Goal: Information Seeking & Learning: Check status

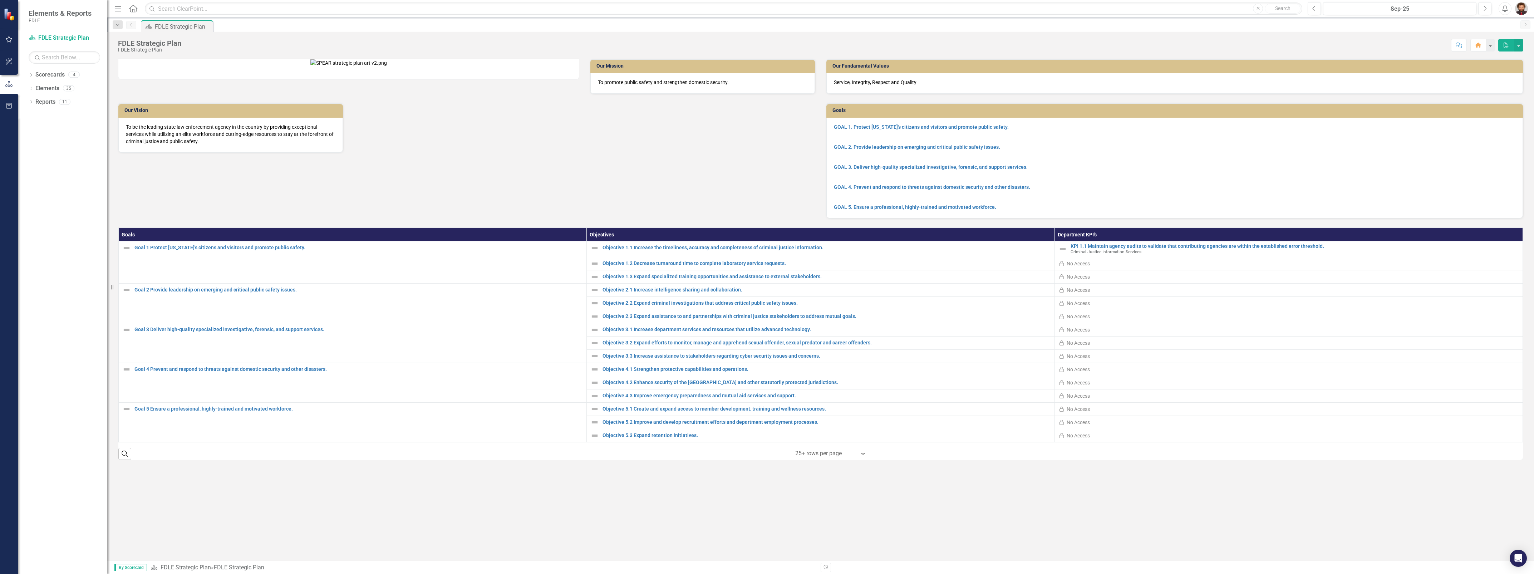
click at [619, 153] on div "Our Mission To promote public safety and strengthen domestic security. Our Visi…" at bounding box center [467, 101] width 708 height 103
click at [1301, 173] on p at bounding box center [1175, 177] width 682 height 10
click at [1399, 5] on div "Sep-25" at bounding box center [1400, 9] width 148 height 9
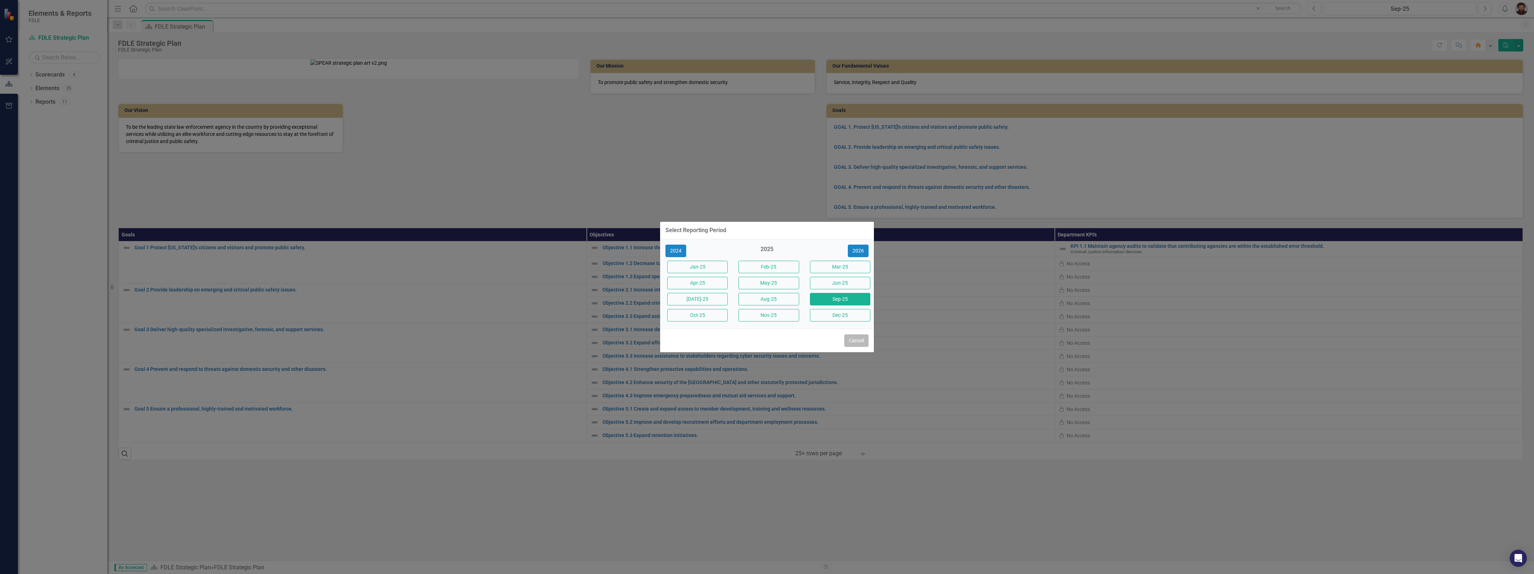
click at [853, 343] on button "Cancel" at bounding box center [856, 340] width 24 height 13
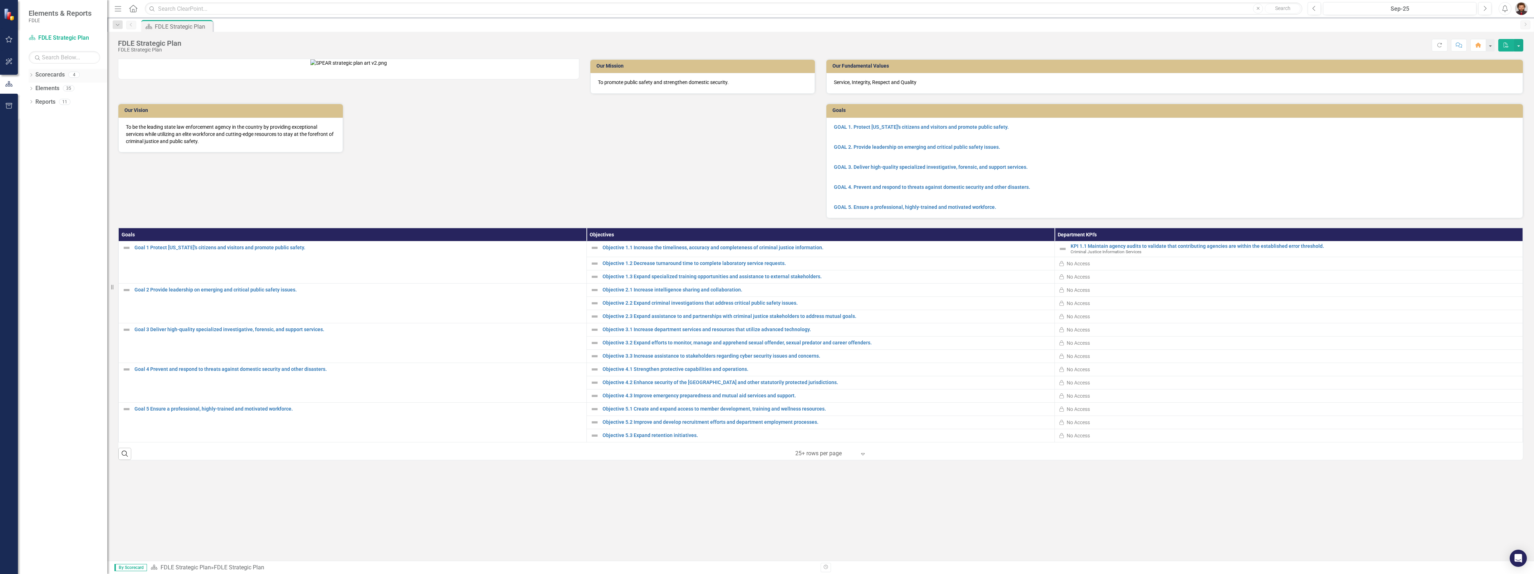
click at [52, 78] on link "Scorecards" at bounding box center [49, 75] width 29 height 8
click at [31, 76] on icon "Dropdown" at bounding box center [31, 76] width 5 height 4
click at [61, 127] on link "Criminal Justice Information Services" at bounding box center [73, 129] width 68 height 8
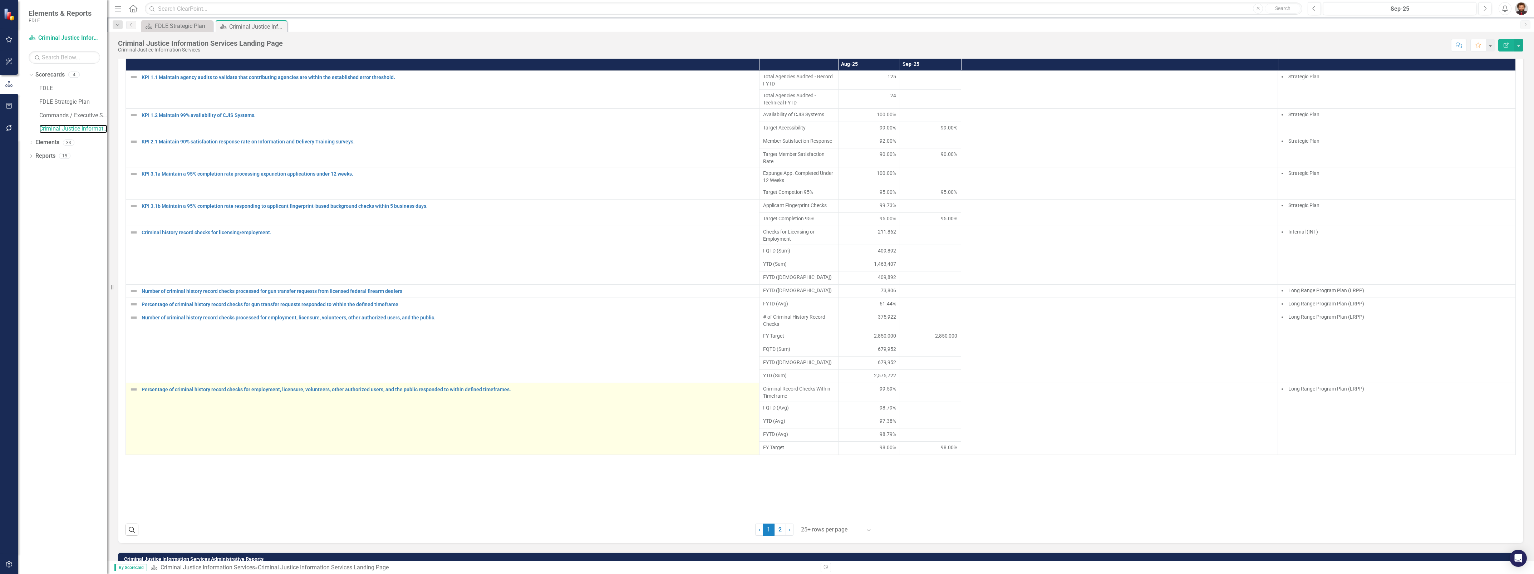
scroll to position [536, 0]
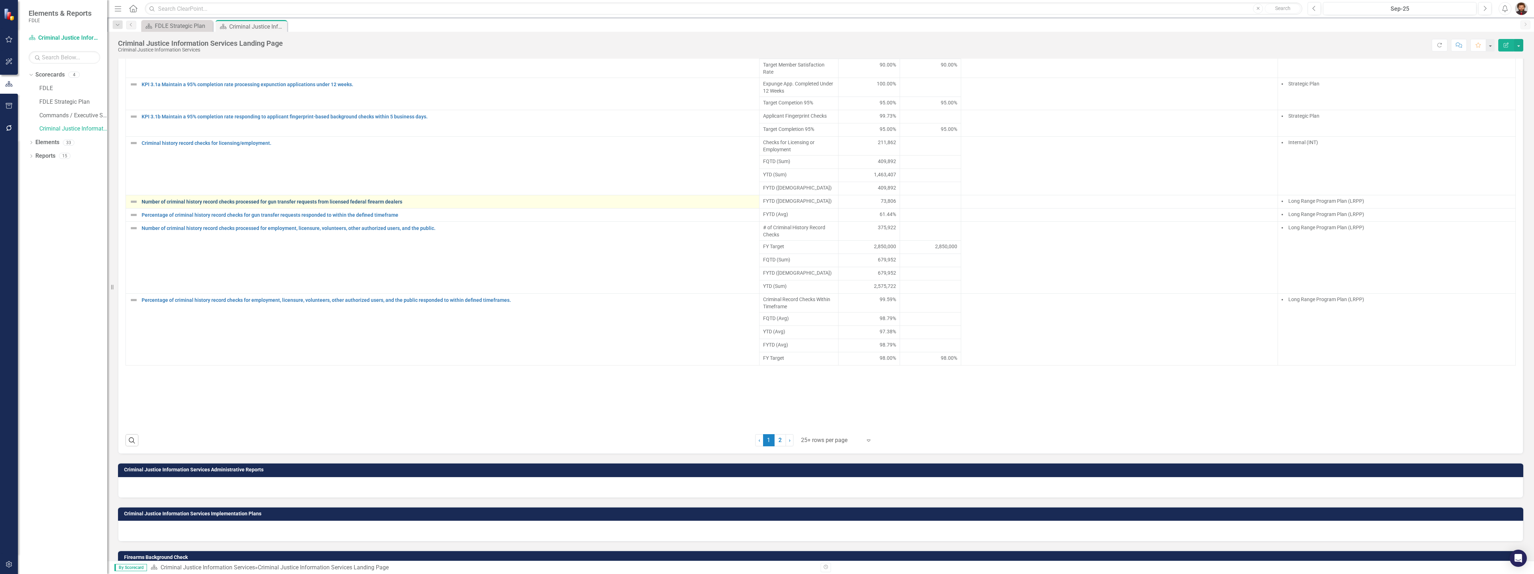
click at [300, 205] on link "Number of criminal history record checks processed for gun transfer requests fr…" at bounding box center [449, 201] width 614 height 5
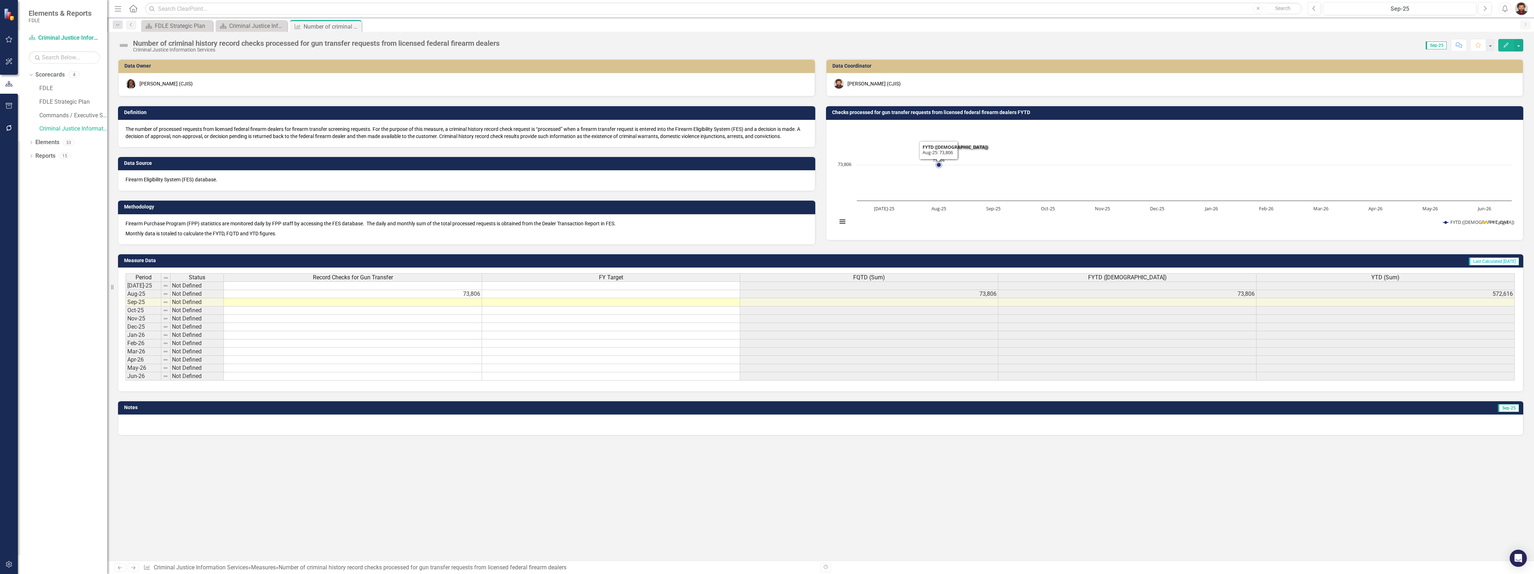
click at [912, 198] on rect "Interactive chart" at bounding box center [1175, 179] width 682 height 107
click at [1457, 223] on button "Show FYTD (Sum)" at bounding box center [1458, 222] width 31 height 6
click at [992, 152] on rect "Interactive chart" at bounding box center [1175, 179] width 682 height 107
click at [846, 222] on button "View chart menu, Chart" at bounding box center [843, 221] width 10 height 10
click at [960, 208] on rect "Interactive chart" at bounding box center [1175, 179] width 682 height 107
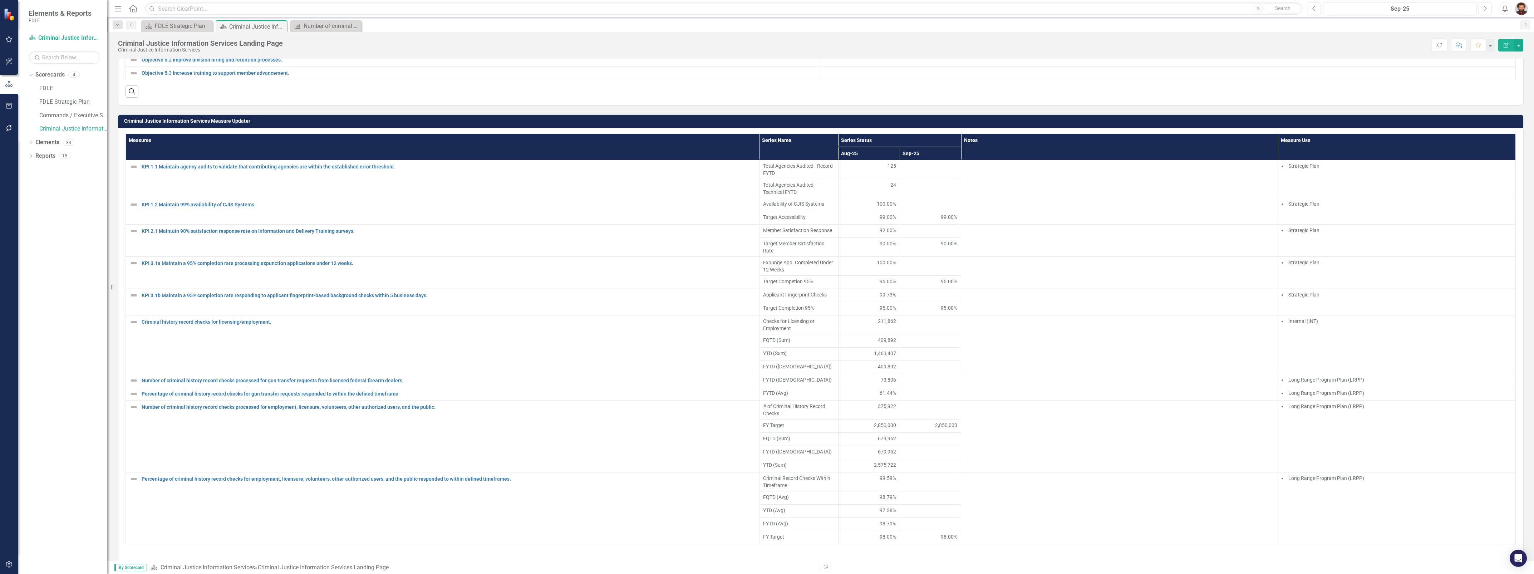
scroll to position [660, 0]
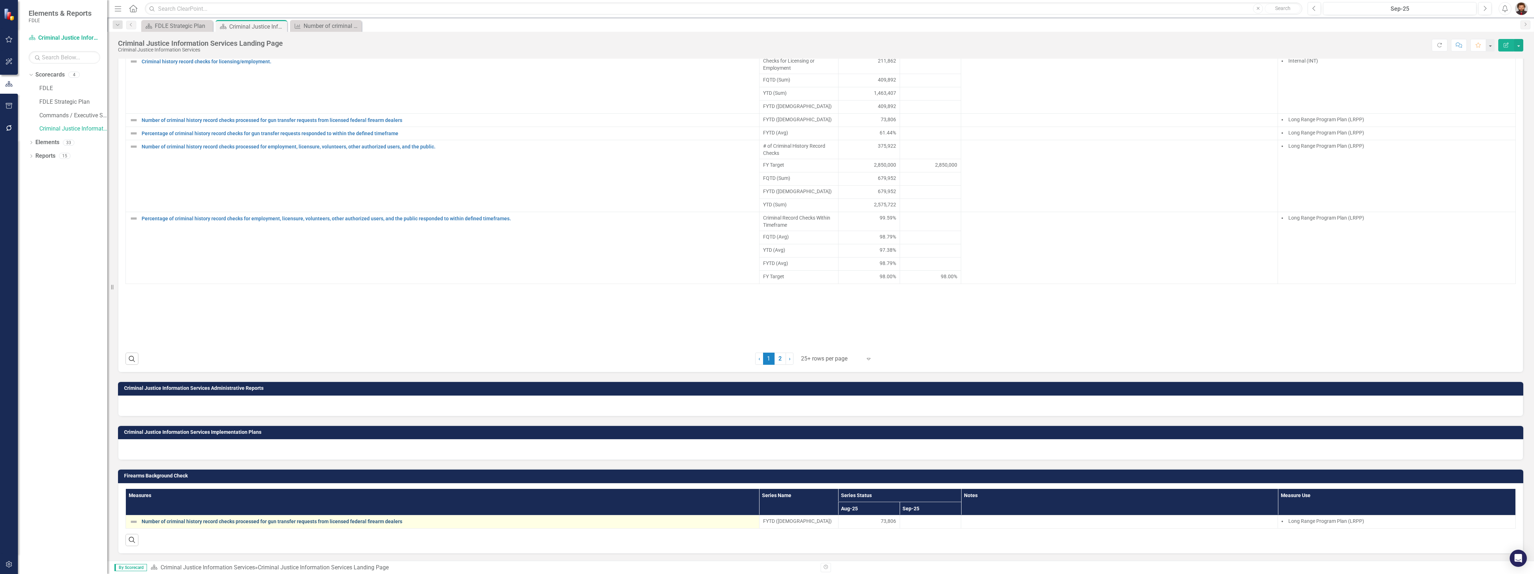
click at [221, 521] on link "Number of criminal history record checks processed for gun transfer requests fr…" at bounding box center [449, 521] width 614 height 5
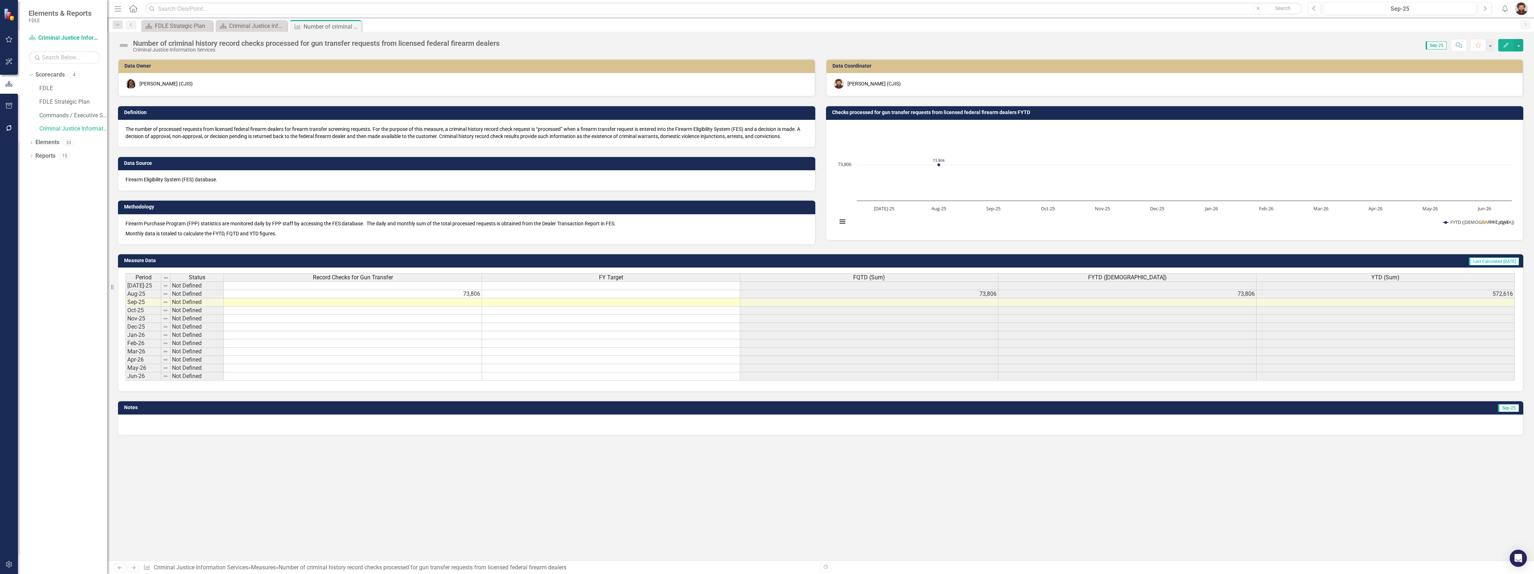
click at [377, 198] on div "Methodology Firearm Purchase Program (FPP) statistics are monitored daily by FP…" at bounding box center [467, 217] width 708 height 53
click at [71, 129] on link "Criminal Justice Information Services" at bounding box center [73, 129] width 68 height 8
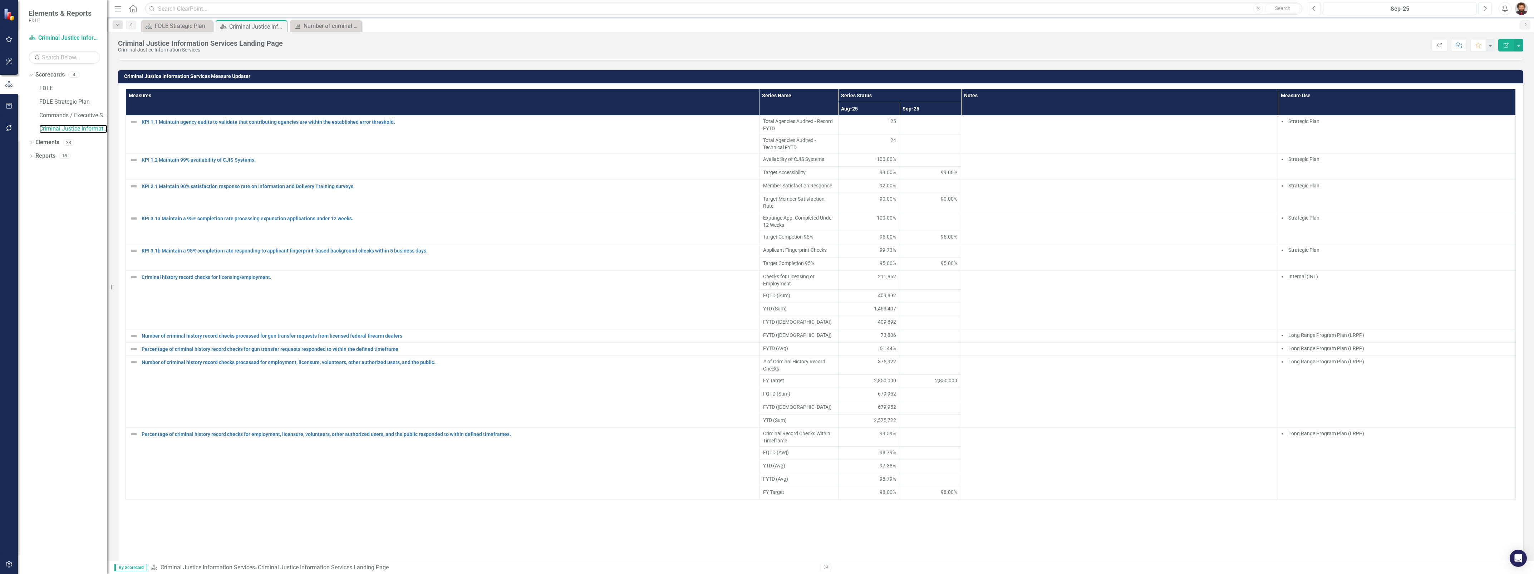
scroll to position [660, 0]
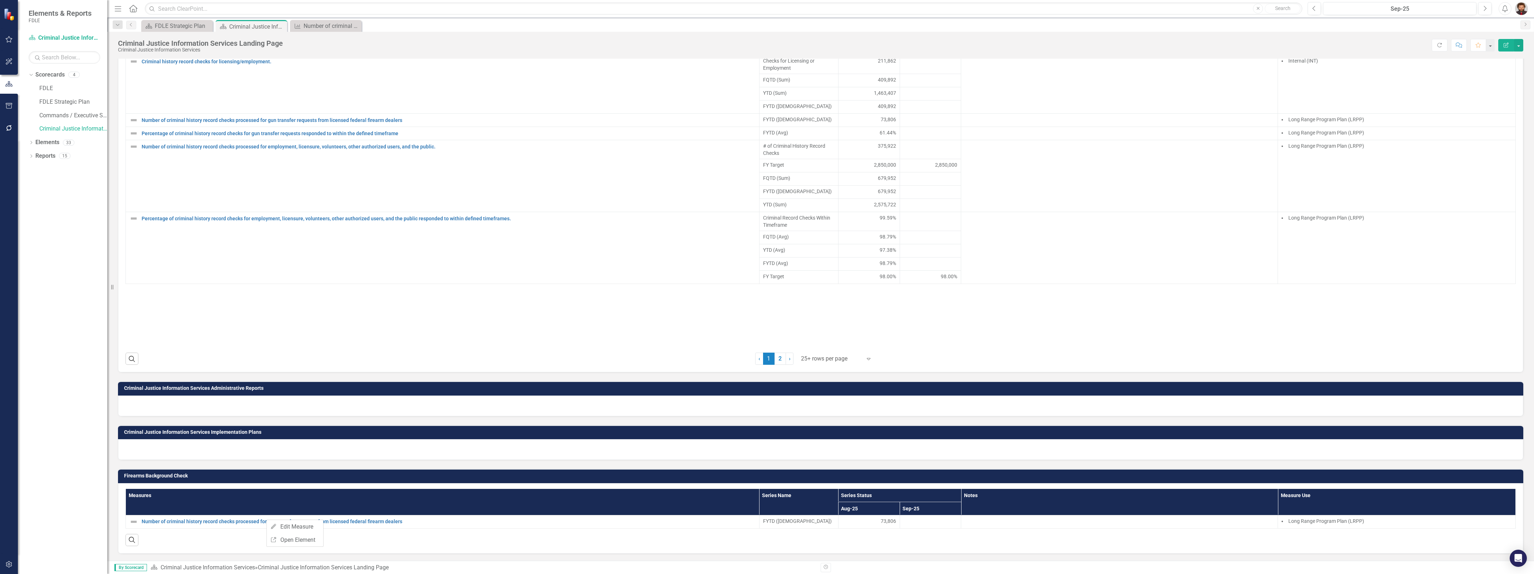
click at [367, 532] on div "Search" at bounding box center [821, 538] width 1391 height 18
click at [371, 520] on link "Number of criminal history record checks processed for gun transfer requests fr…" at bounding box center [449, 521] width 614 height 5
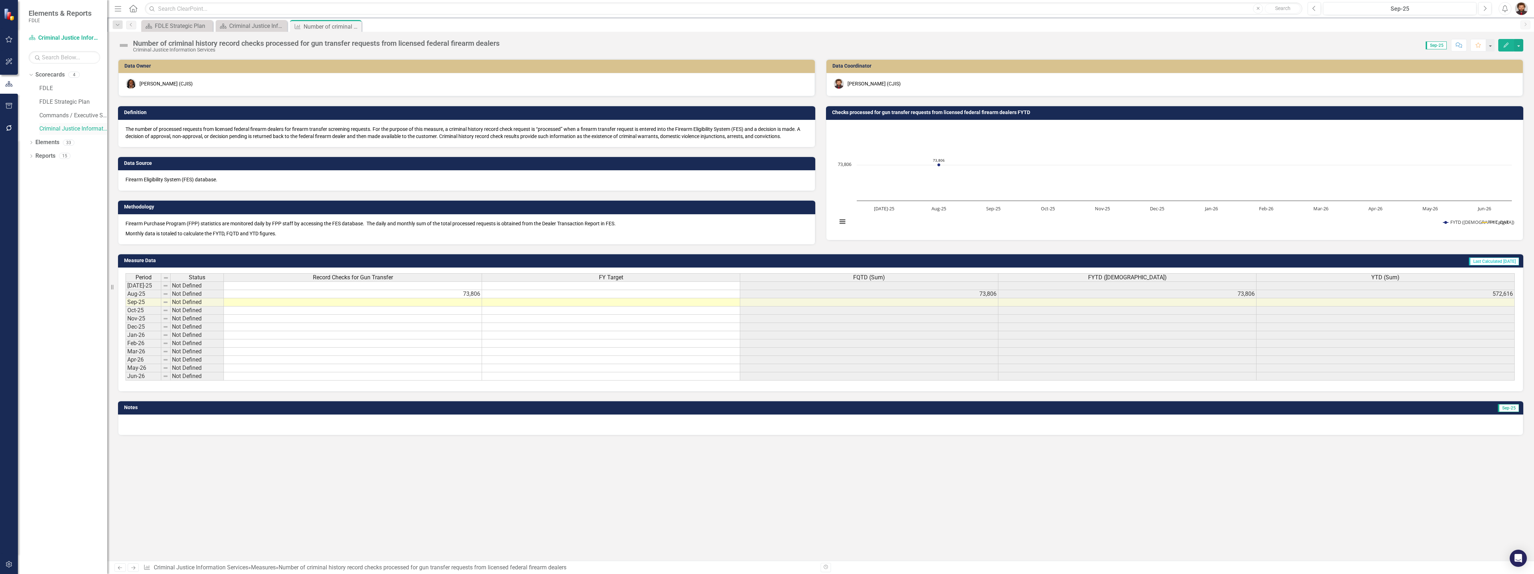
click at [67, 128] on link "Criminal Justice Information Services" at bounding box center [73, 129] width 68 height 8
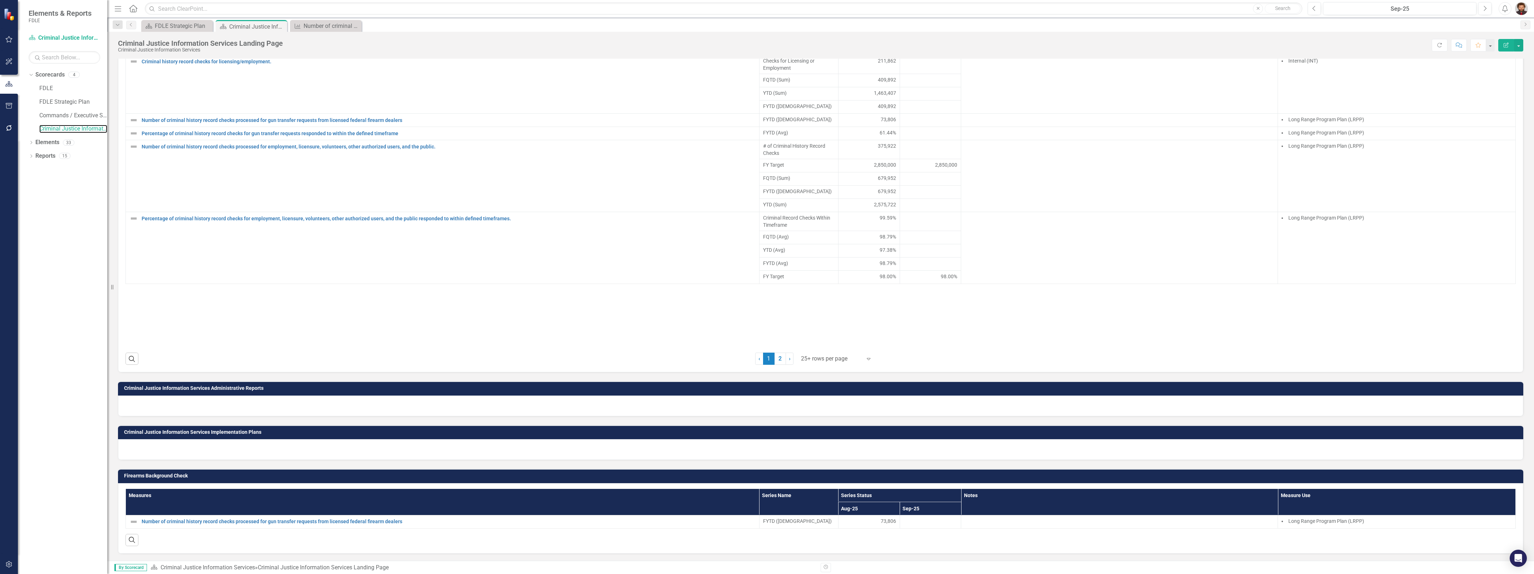
scroll to position [660, 0]
click at [829, 359] on div at bounding box center [831, 359] width 61 height 10
click at [835, 345] on div "Display All Rows" at bounding box center [835, 346] width 67 height 8
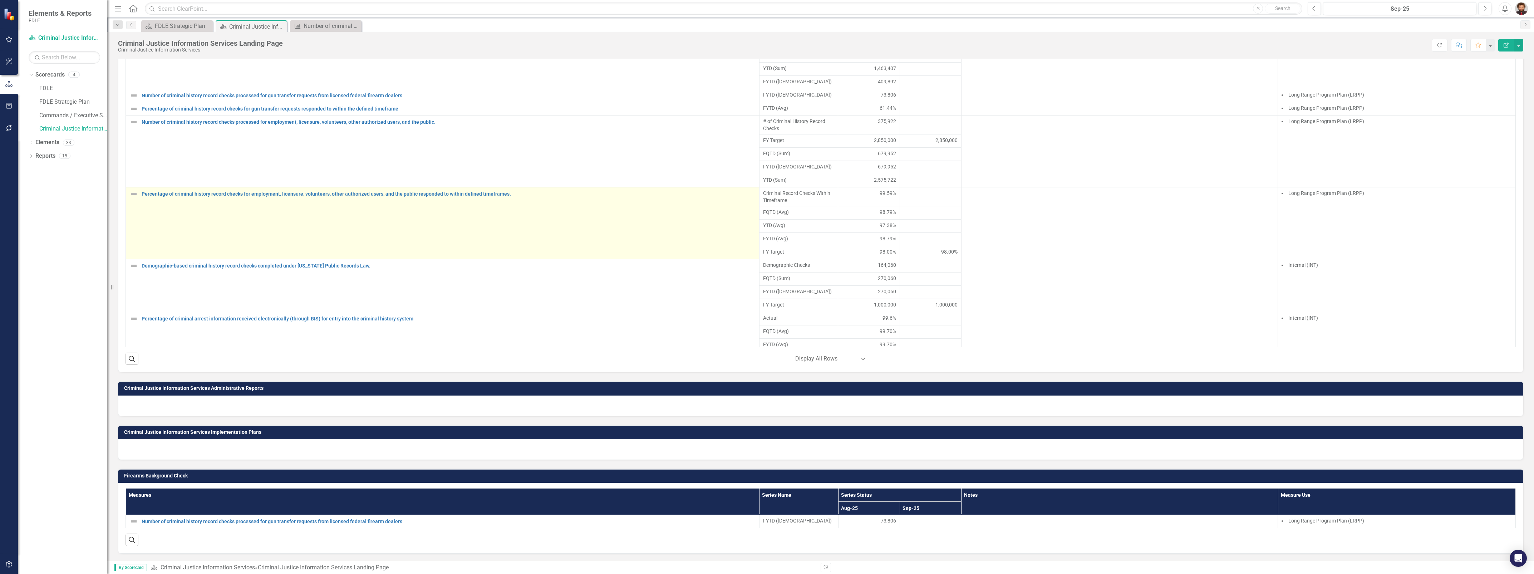
scroll to position [23, 0]
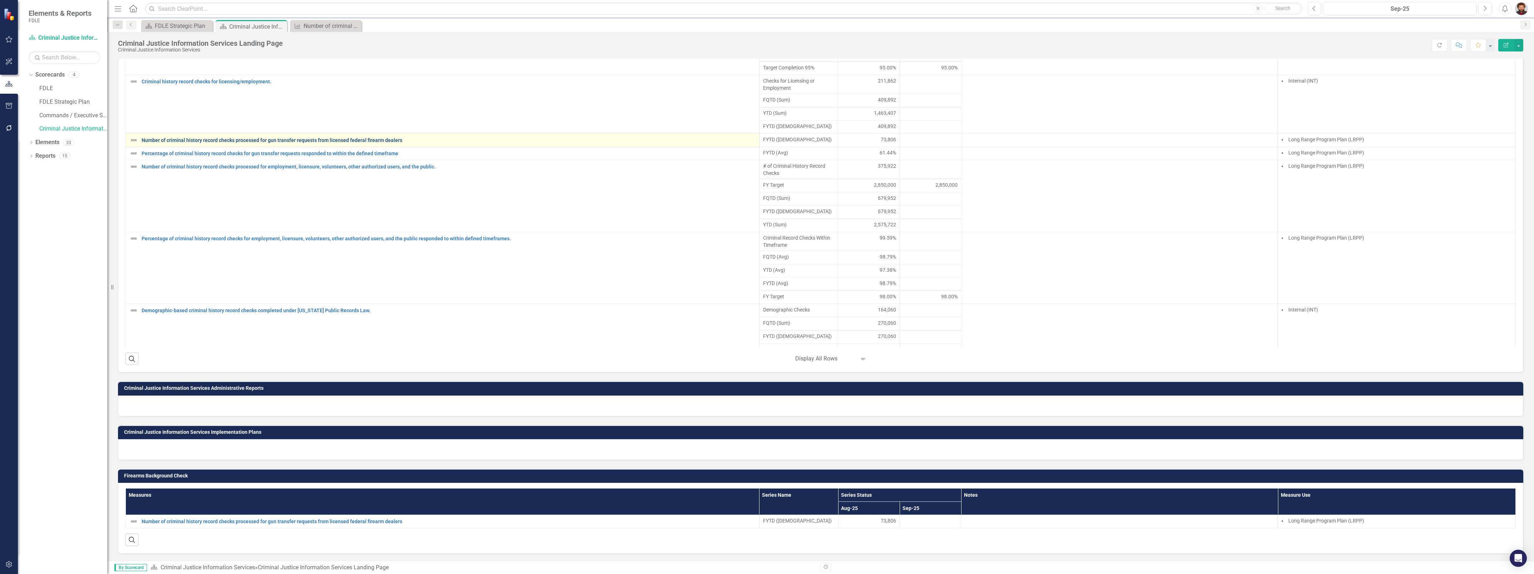
click at [289, 141] on link "Number of criminal history record checks processed for gun transfer requests fr…" at bounding box center [449, 140] width 614 height 5
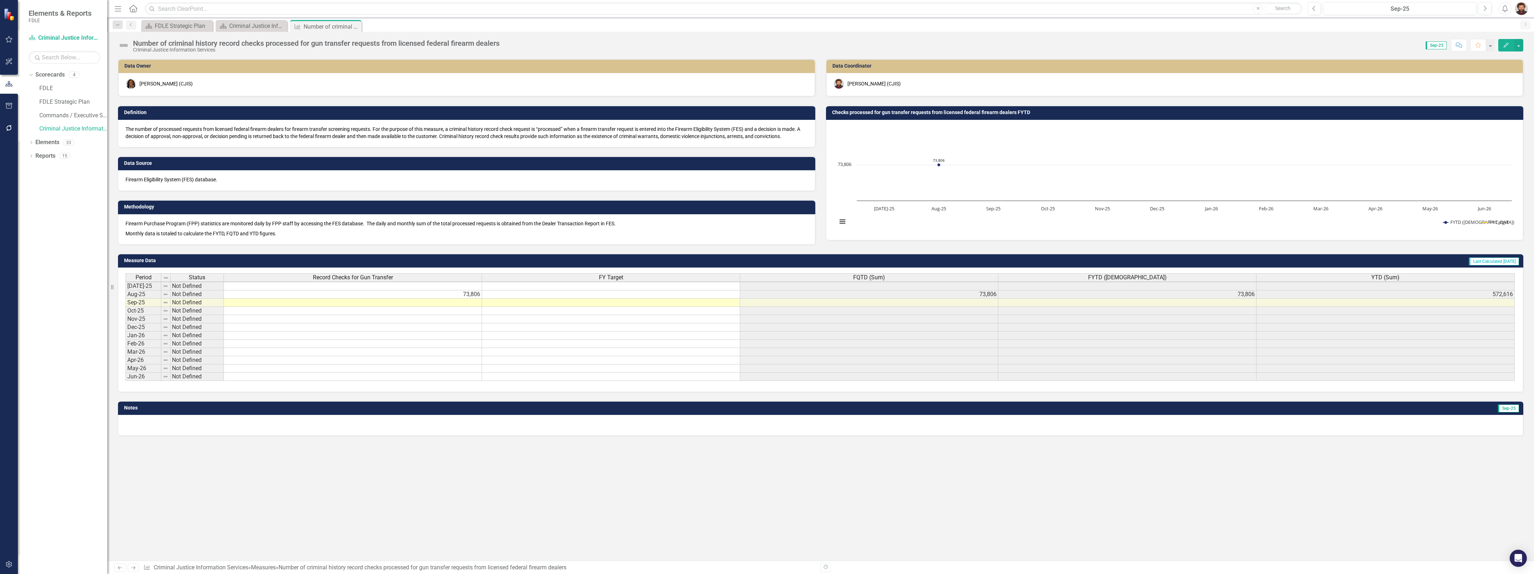
scroll to position [1, 0]
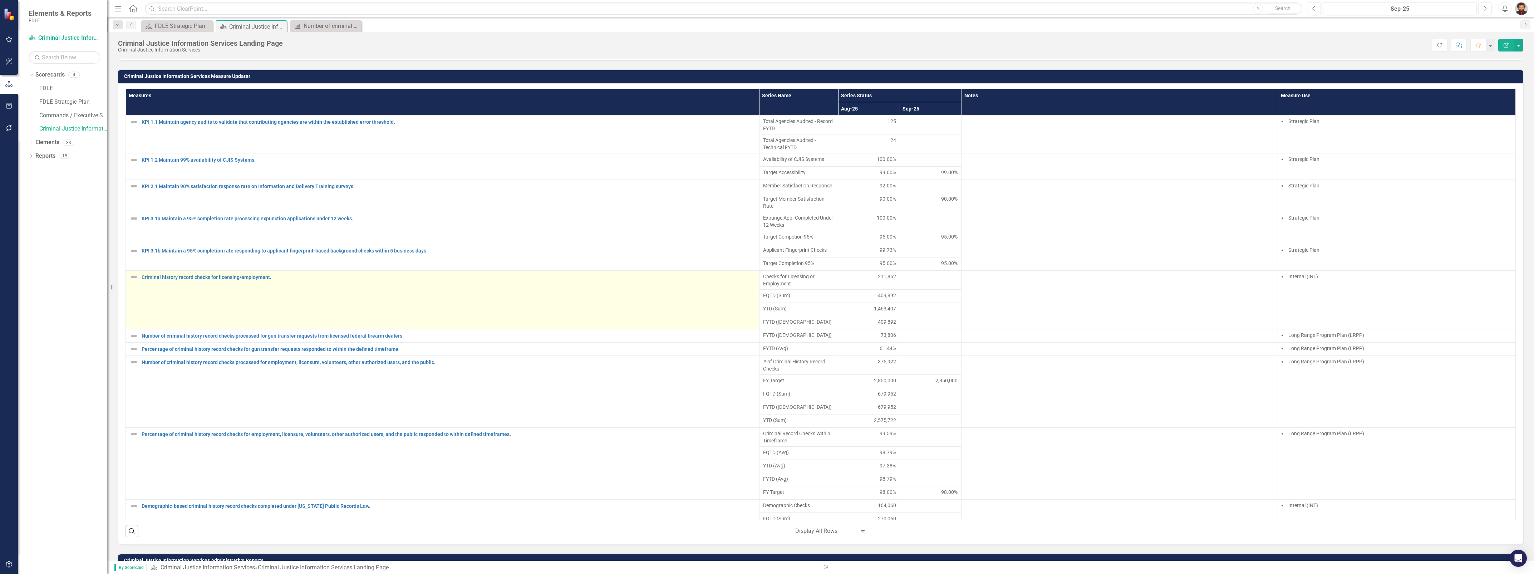
scroll to position [313, 0]
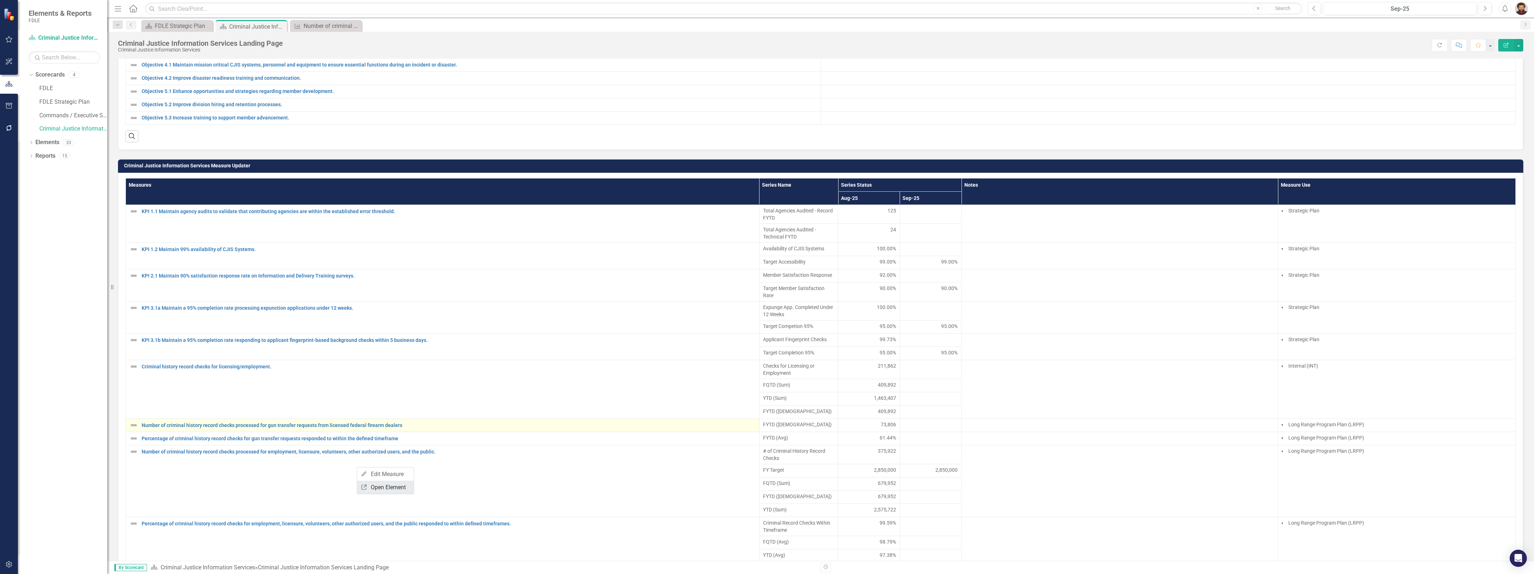
click at [377, 486] on link "Link Open Element" at bounding box center [385, 487] width 57 height 13
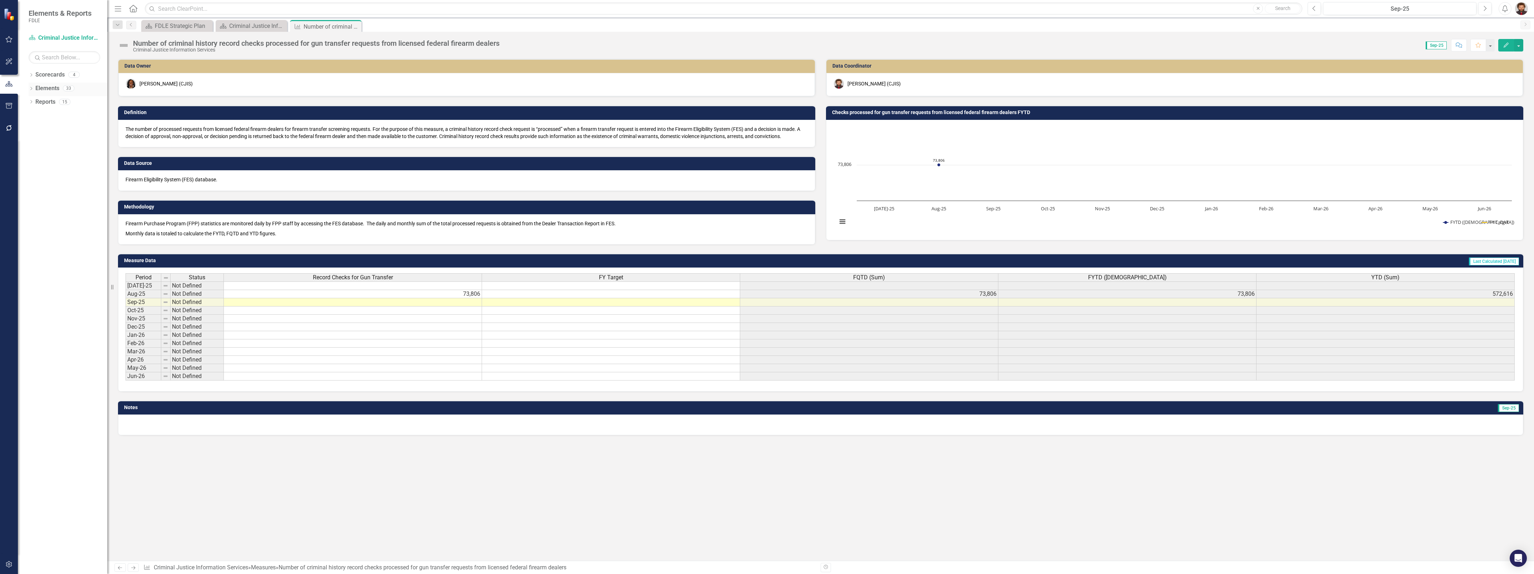
click at [36, 88] on link "Elements" at bounding box center [47, 88] width 24 height 8
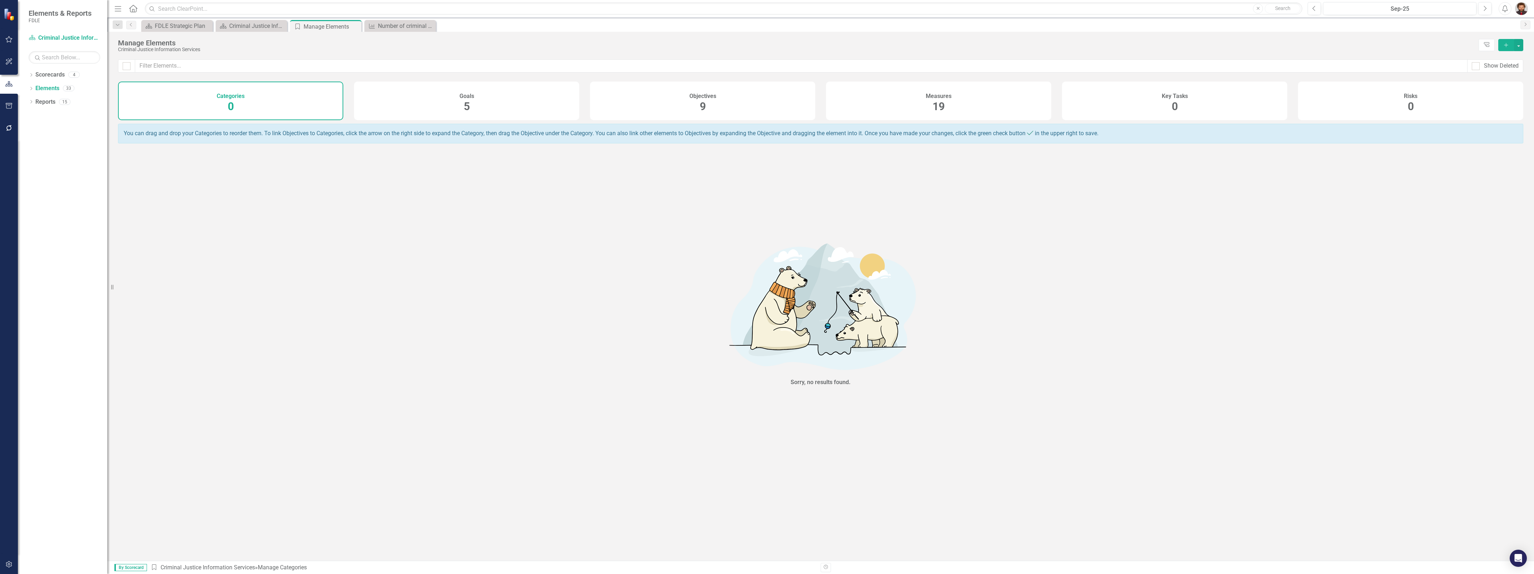
click at [979, 108] on div "Measures 19" at bounding box center [938, 101] width 225 height 39
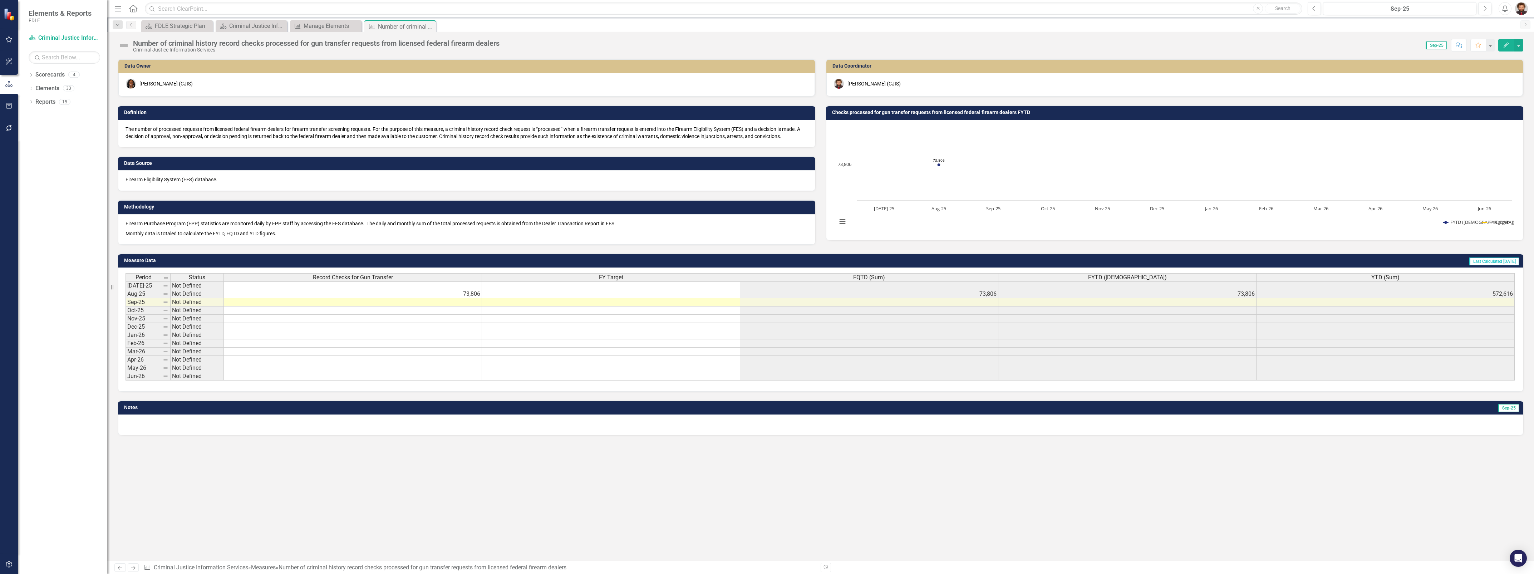
scroll to position [1, 0]
click at [37, 79] on link "Scorecards" at bounding box center [49, 75] width 29 height 8
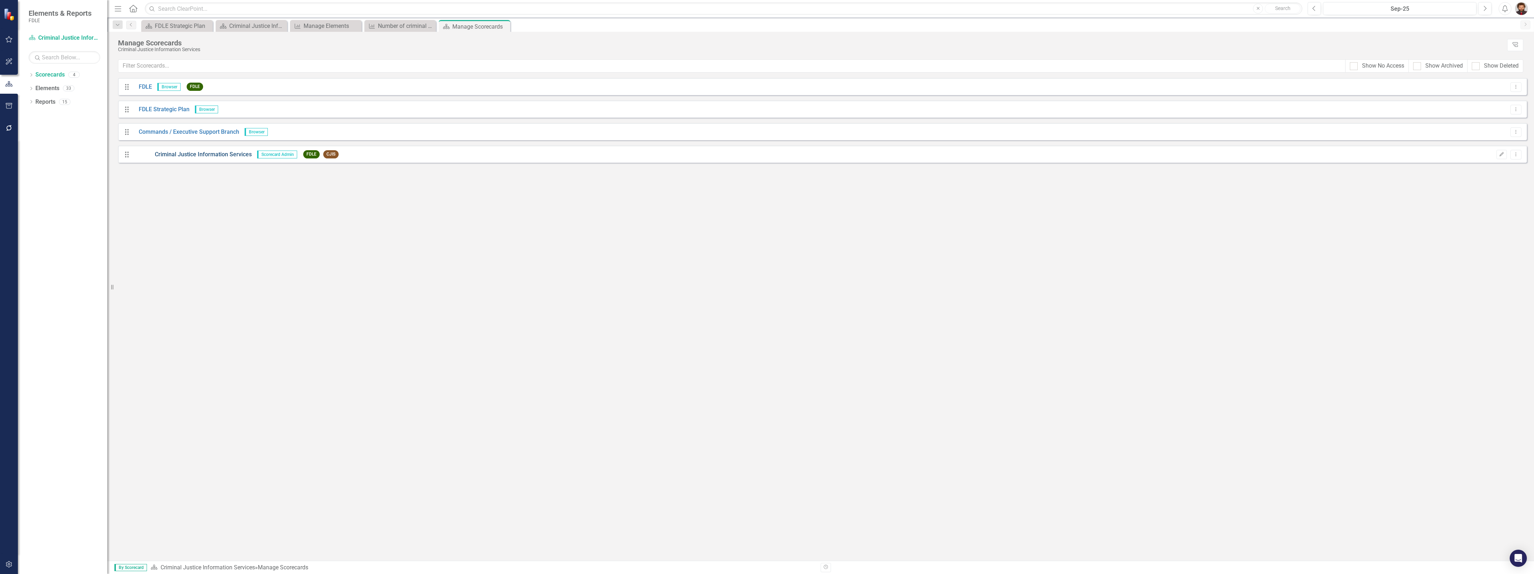
click at [201, 154] on link "Criminal Justice Information Services" at bounding box center [192, 155] width 118 height 8
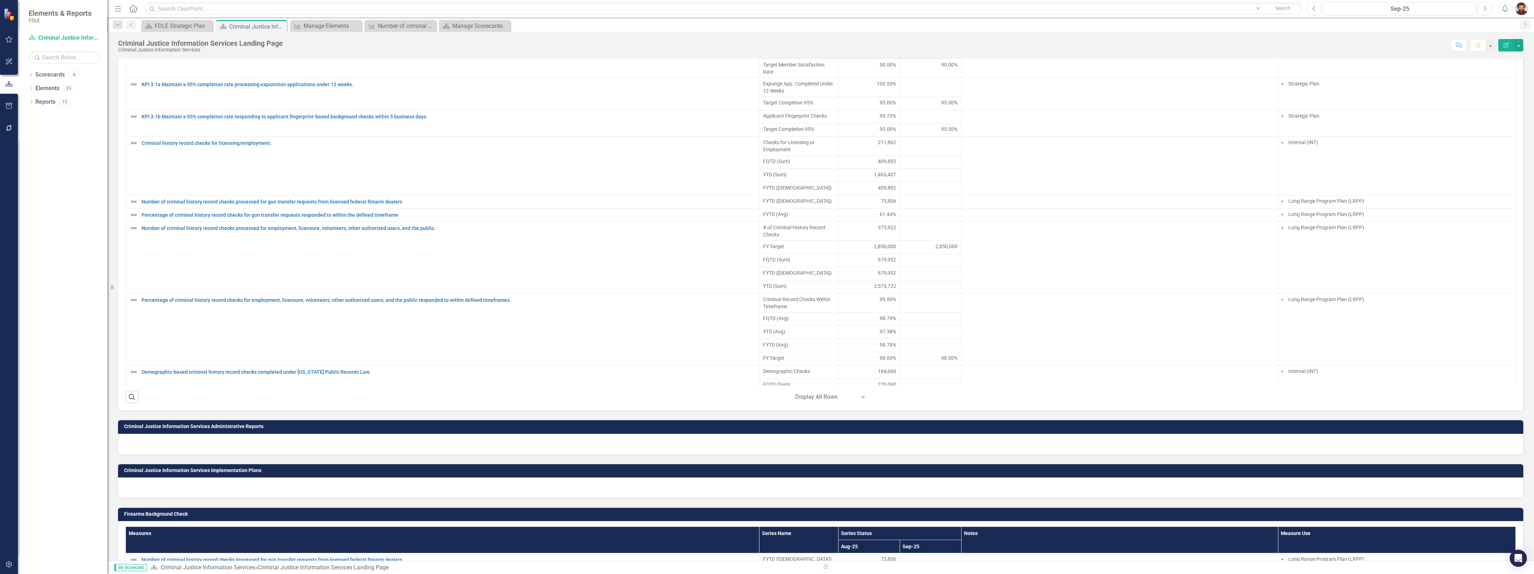
scroll to position [616, 0]
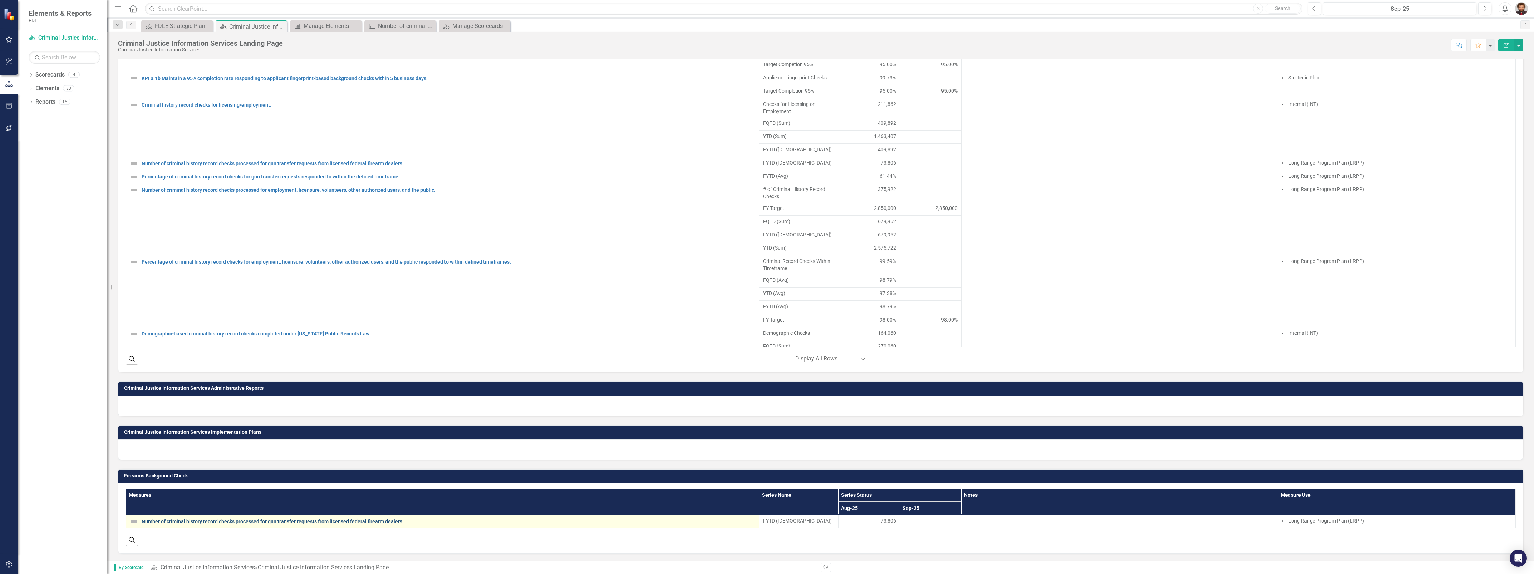
click at [283, 521] on link "Number of criminal history record checks processed for gun transfer requests fr…" at bounding box center [449, 521] width 614 height 5
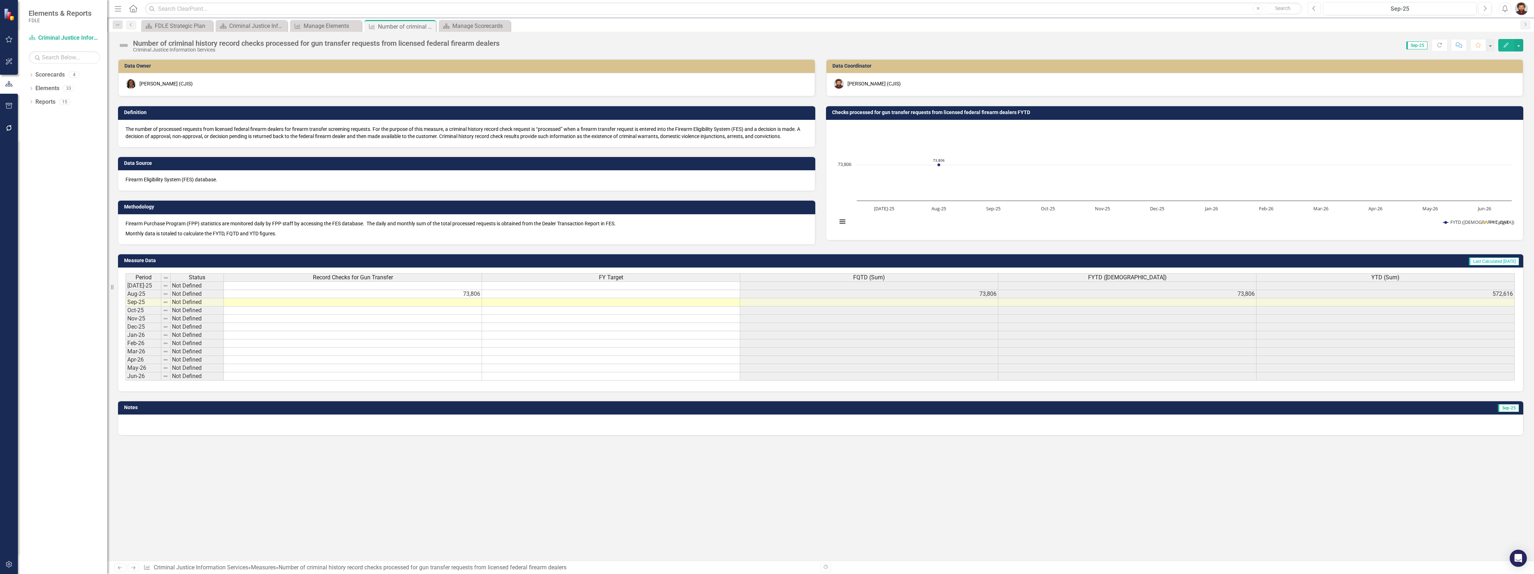
click at [1311, 6] on button "Previous" at bounding box center [1314, 8] width 13 height 13
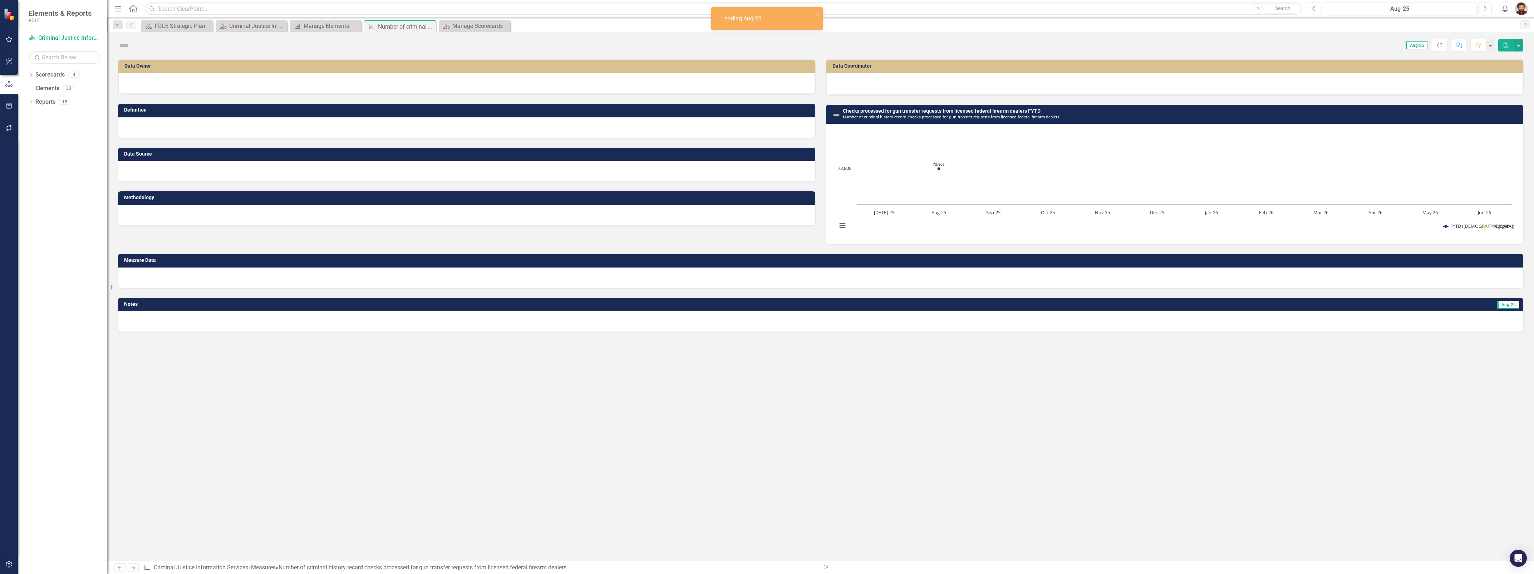
click at [1311, 6] on button "Previous" at bounding box center [1314, 8] width 13 height 13
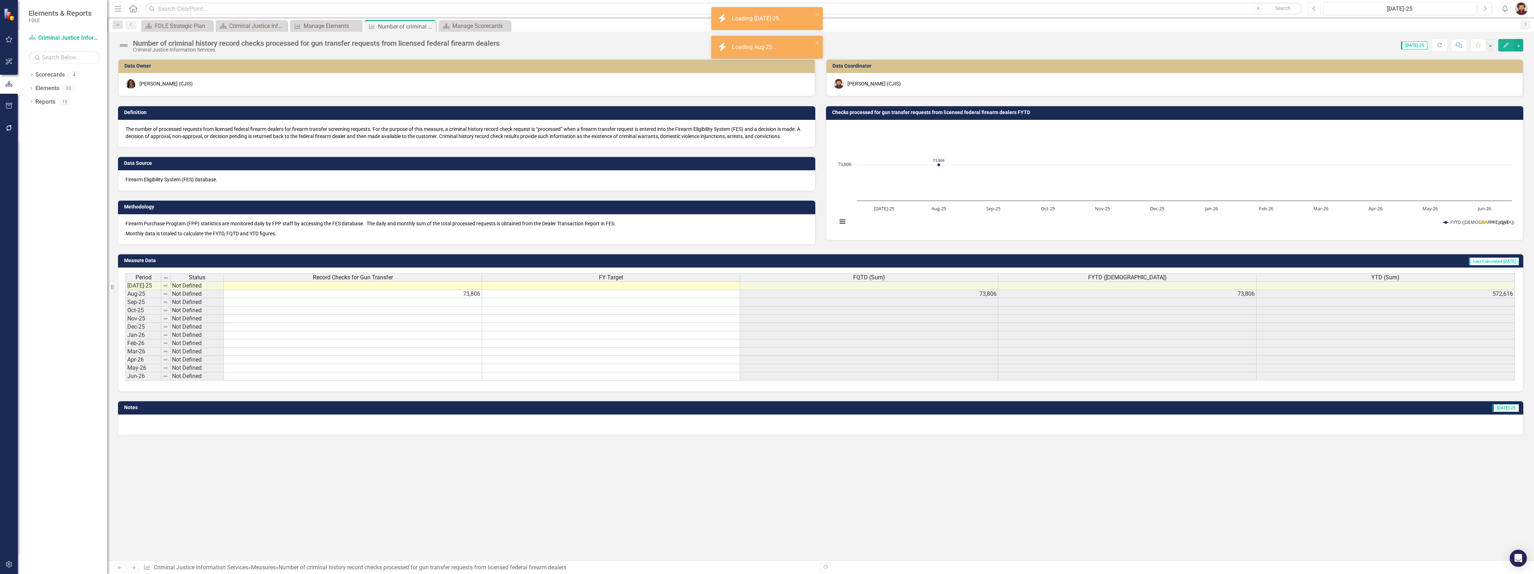
click at [1311, 6] on button "Previous" at bounding box center [1314, 8] width 13 height 13
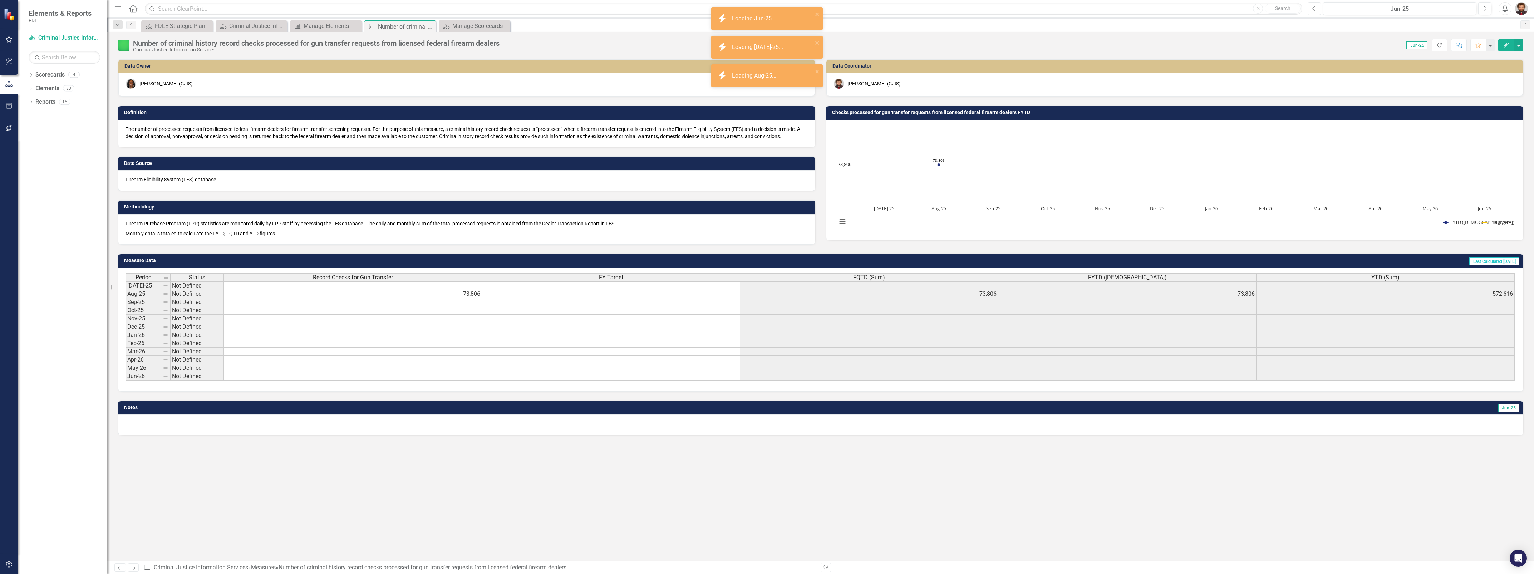
click at [1311, 6] on button "Previous" at bounding box center [1314, 8] width 13 height 13
click at [485, 338] on td at bounding box center [611, 335] width 258 height 8
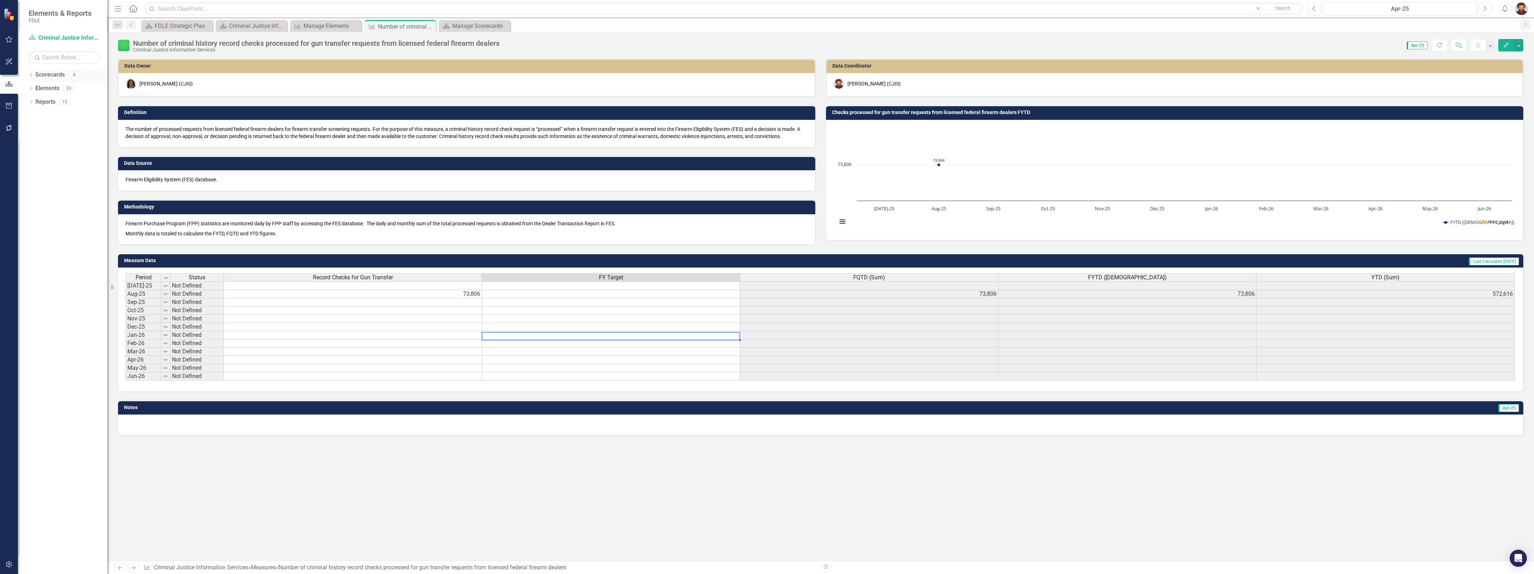
click at [48, 74] on link "Scorecards" at bounding box center [49, 75] width 29 height 8
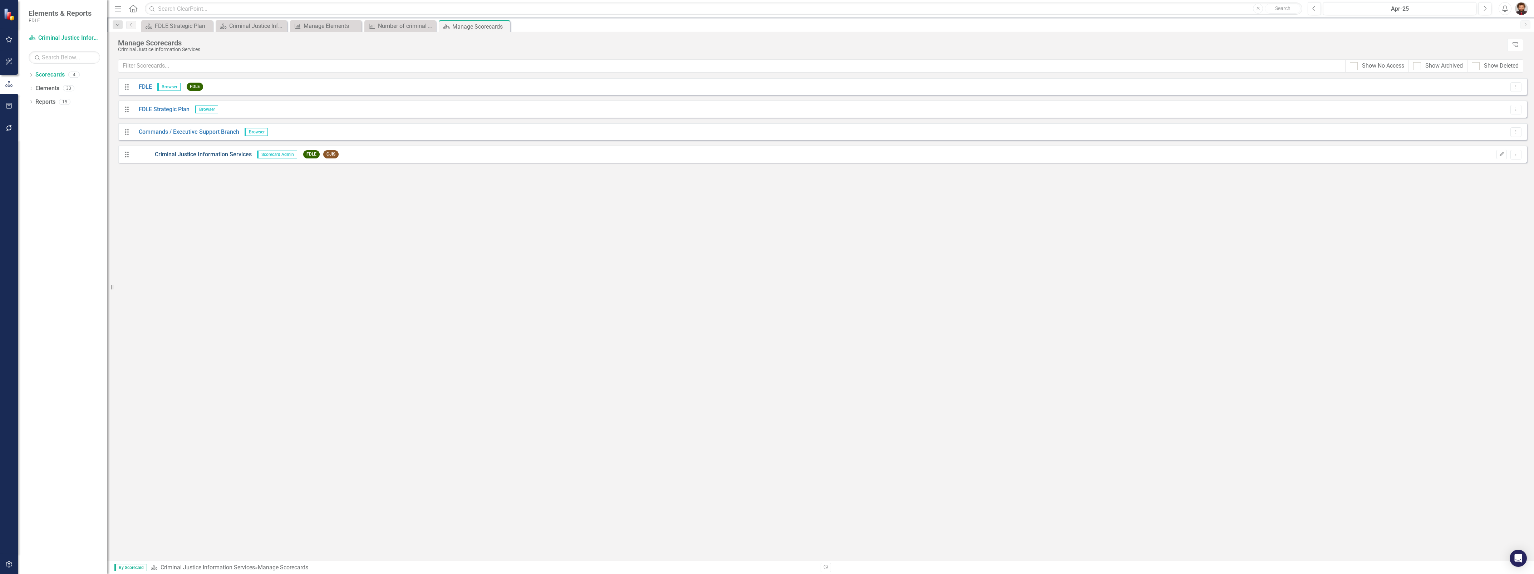
click at [165, 152] on link "Criminal Justice Information Services" at bounding box center [192, 155] width 118 height 8
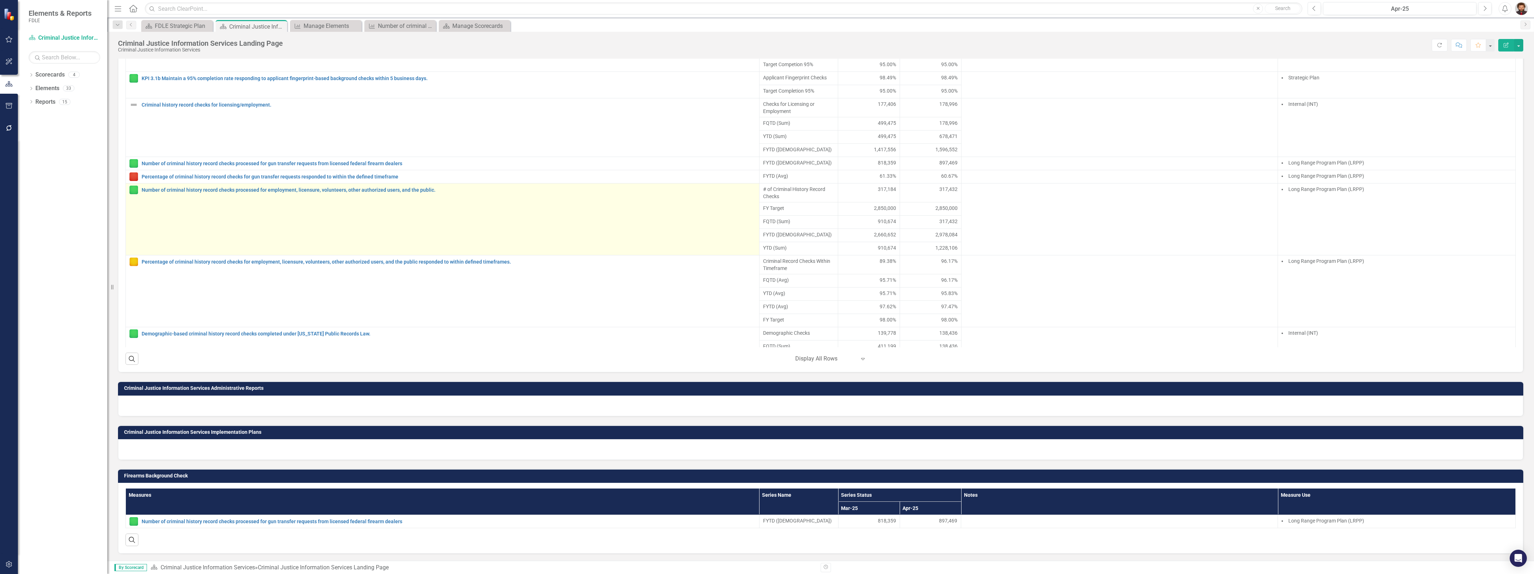
scroll to position [572, 0]
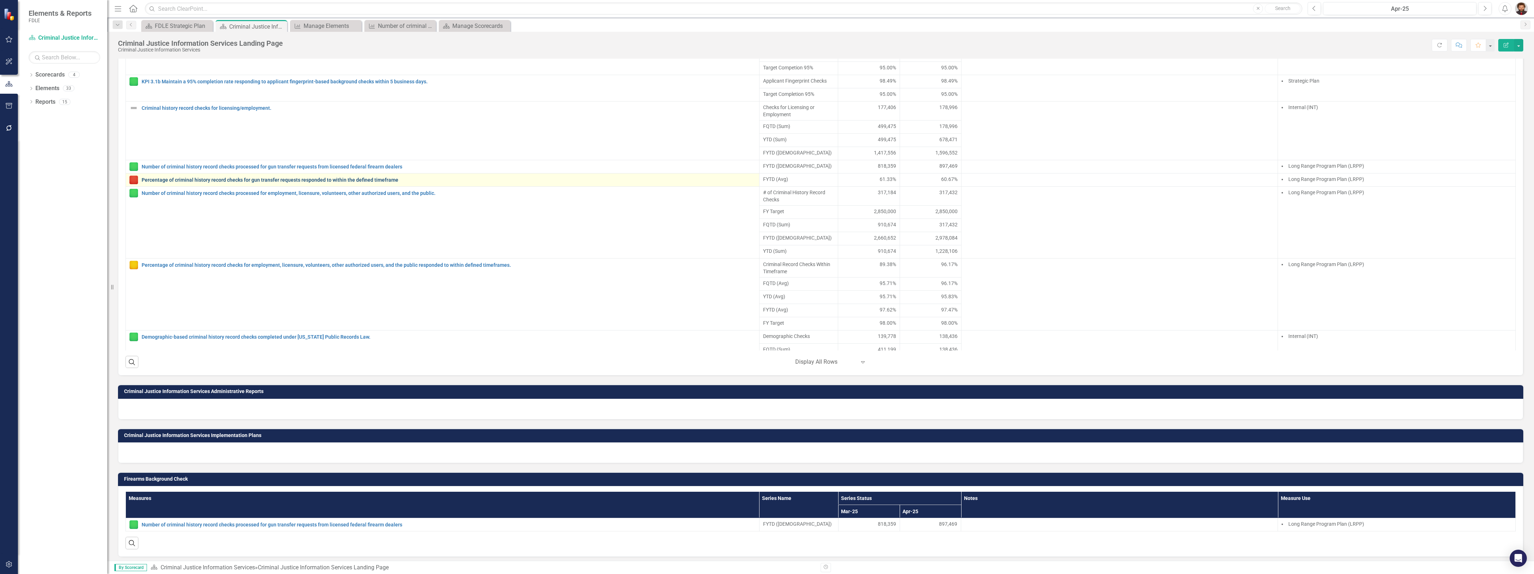
click at [275, 183] on link "Percentage of criminal history record checks for gun transfer requests responde…" at bounding box center [449, 179] width 614 height 5
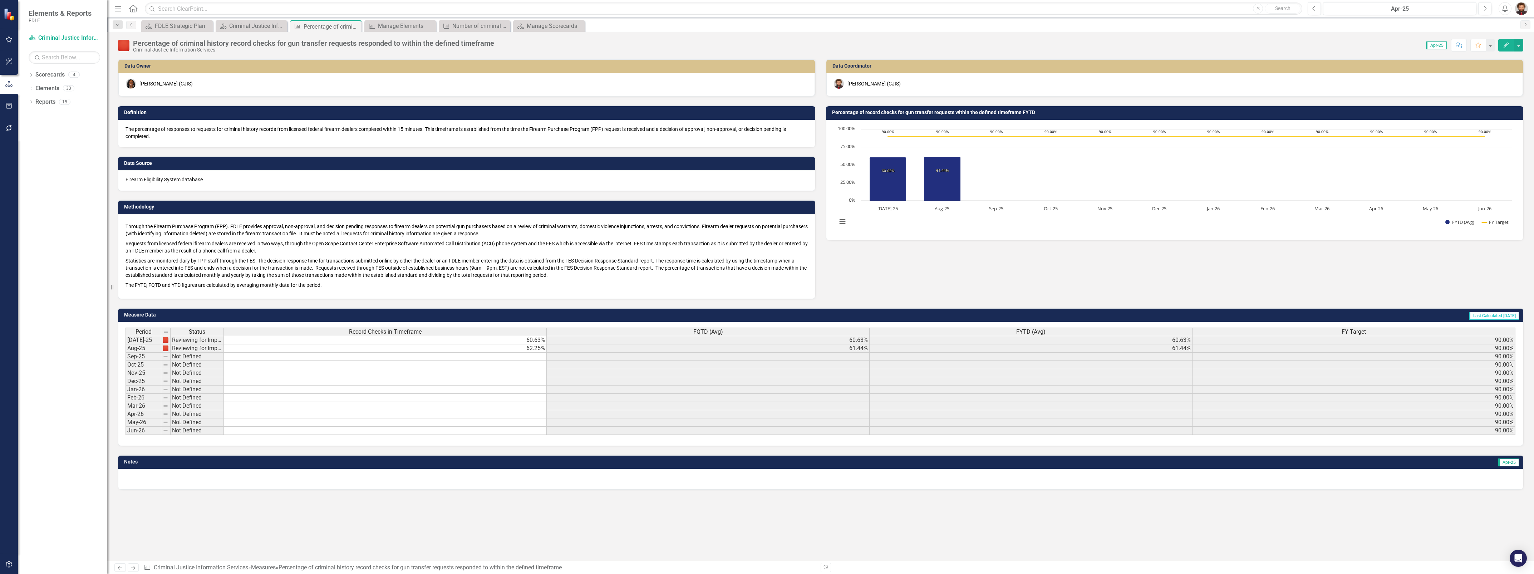
scroll to position [1, 0]
click at [1277, 264] on div "Data Owner Lucy Saunders (CJIS) Definition The percentage of responses to reque…" at bounding box center [821, 174] width 1416 height 249
click at [1318, 6] on button "Previous" at bounding box center [1314, 8] width 13 height 13
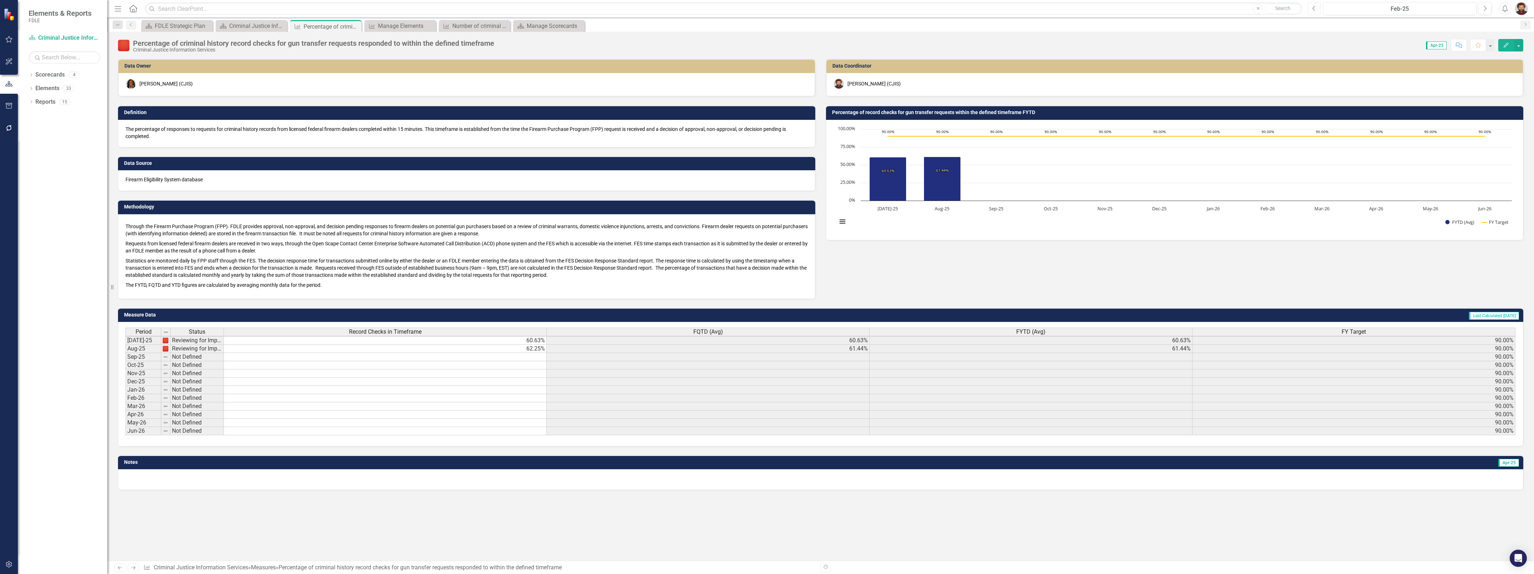
click at [1318, 6] on button "Previous" at bounding box center [1314, 8] width 13 height 13
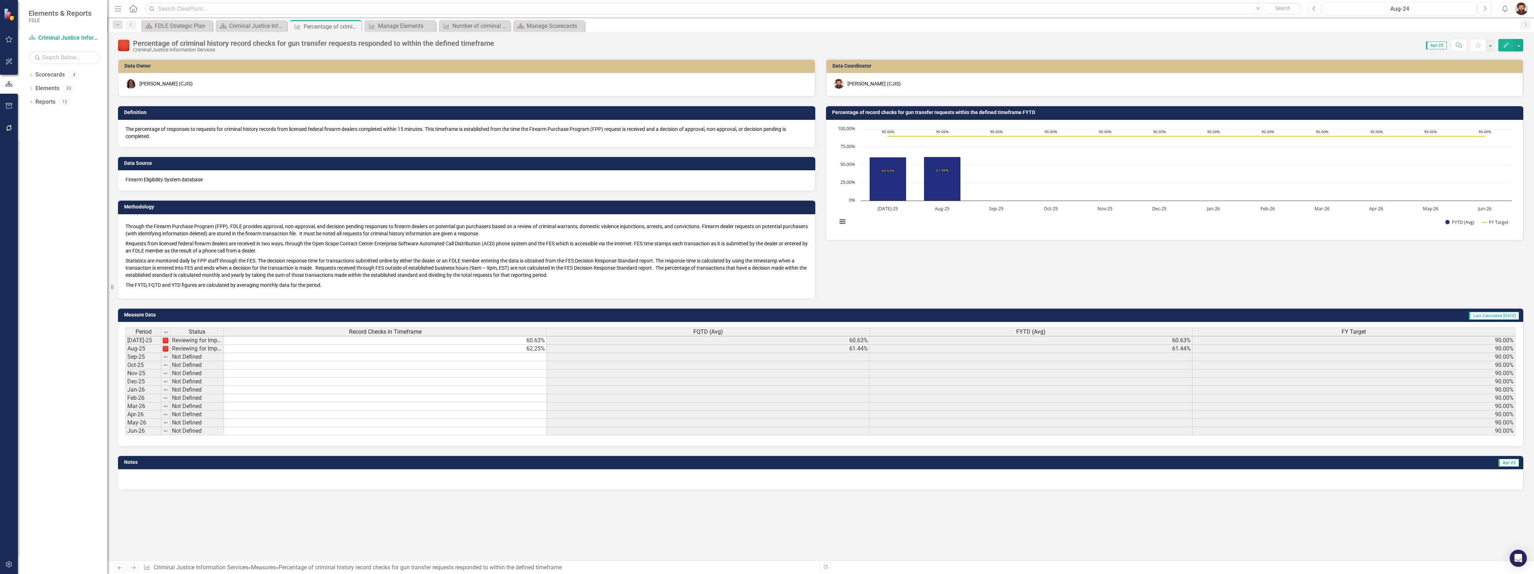
click at [1318, 6] on button "Previous" at bounding box center [1314, 8] width 13 height 13
click at [1310, 6] on button "Previous" at bounding box center [1314, 8] width 13 height 13
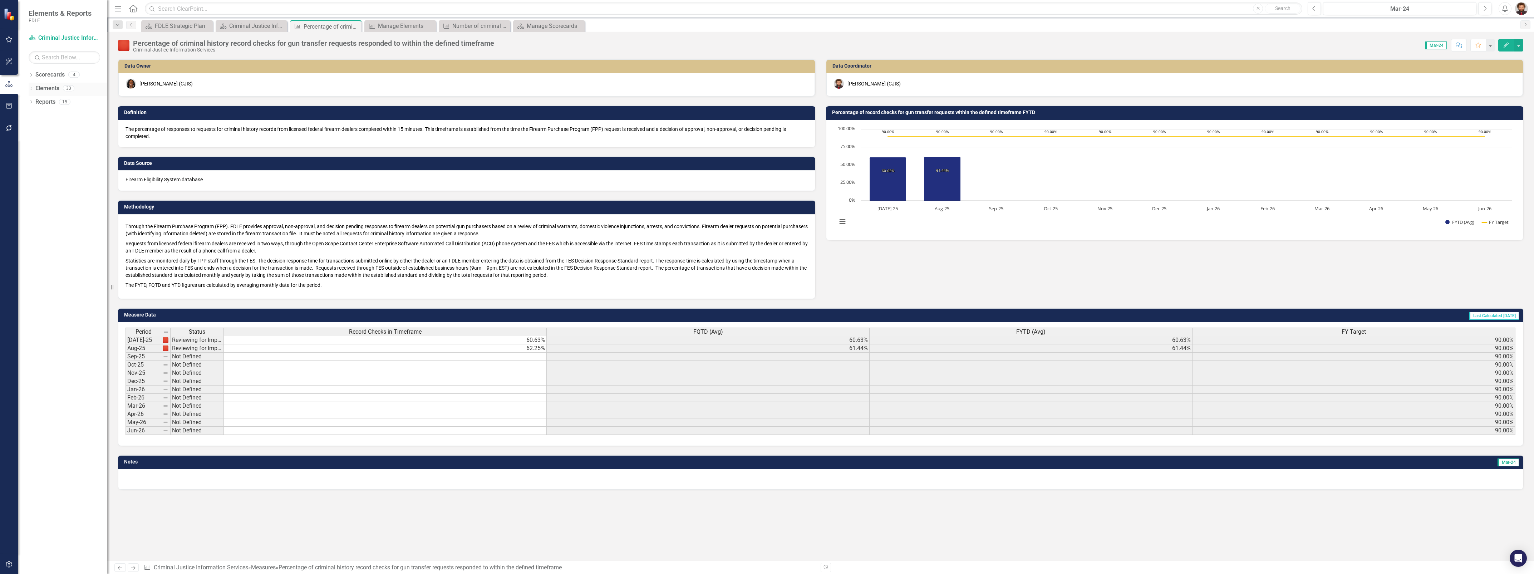
click at [44, 86] on link "Elements" at bounding box center [47, 88] width 24 height 8
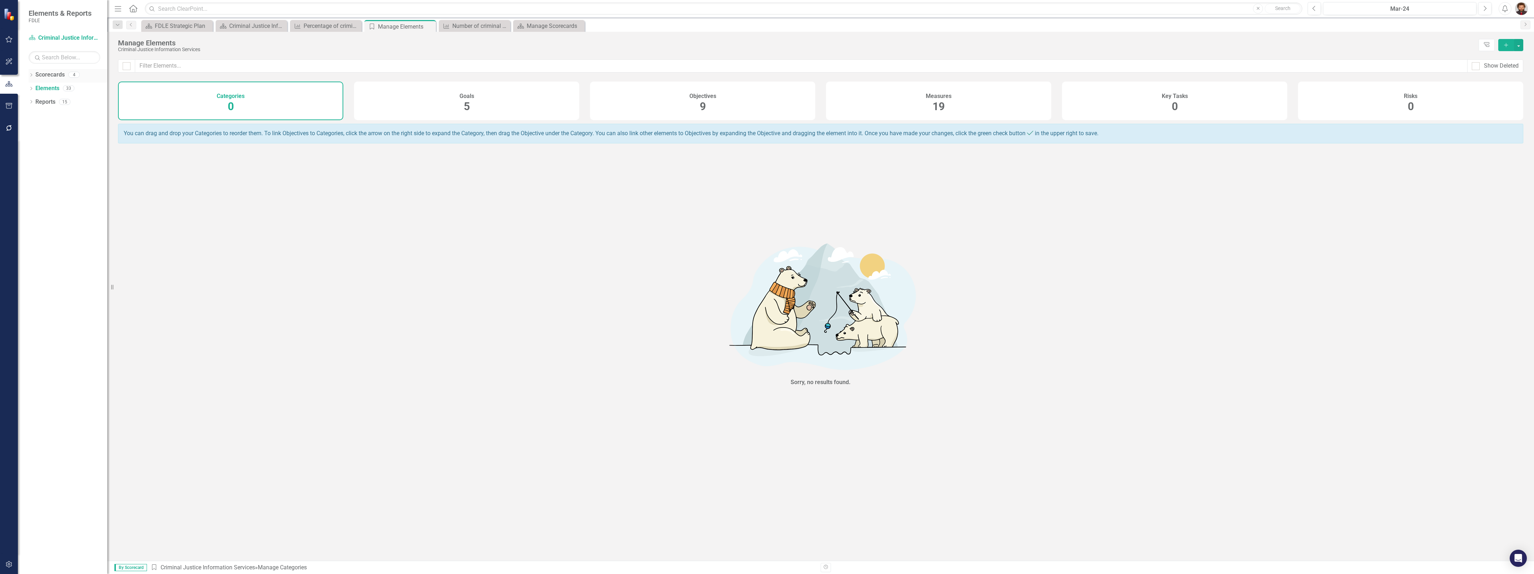
click at [31, 73] on div "Dropdown" at bounding box center [31, 76] width 5 height 6
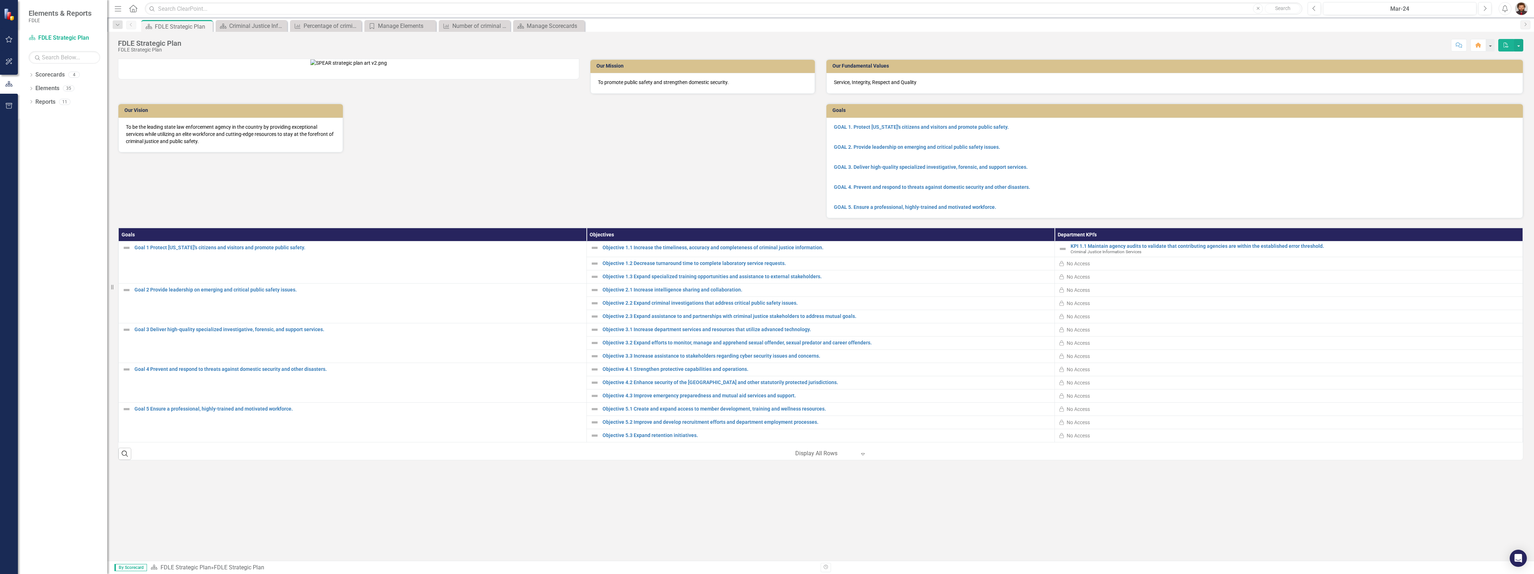
click at [861, 457] on icon "Expand" at bounding box center [862, 454] width 7 height 6
click at [851, 459] on div "Display All Rows" at bounding box center [832, 457] width 67 height 8
click at [243, 24] on div "Criminal Justice Information Services Landing Page" at bounding box center [252, 25] width 47 height 9
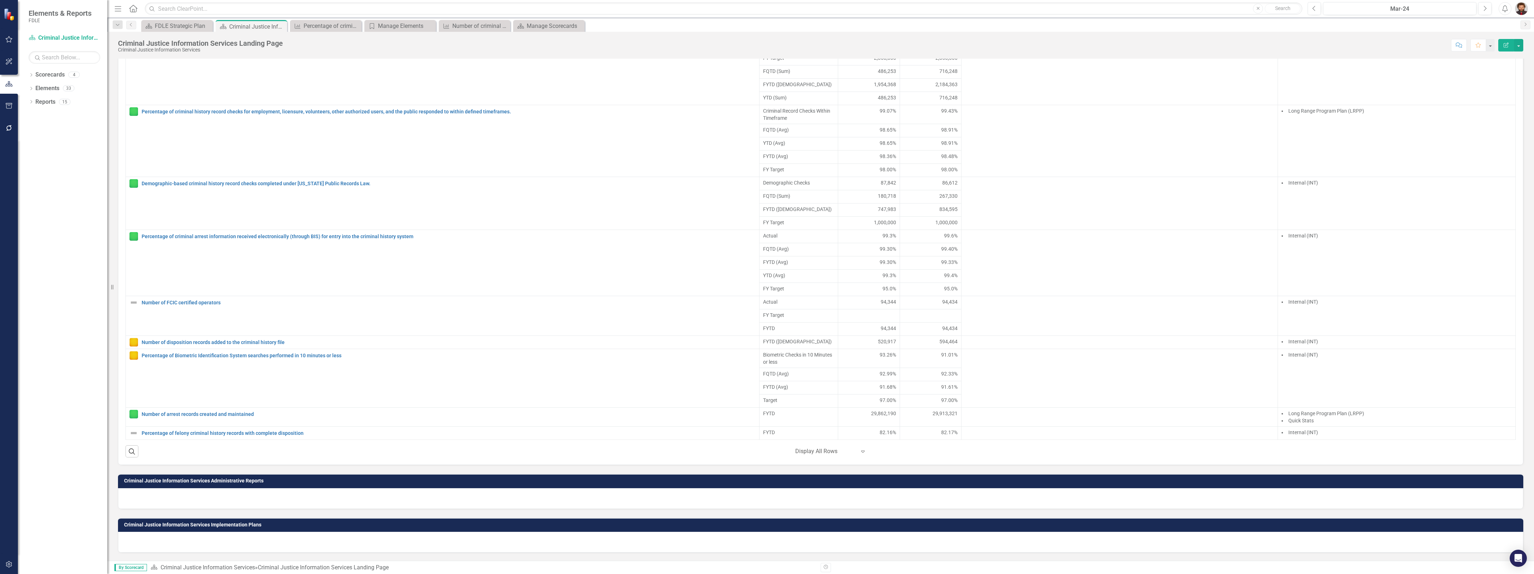
scroll to position [616, 0]
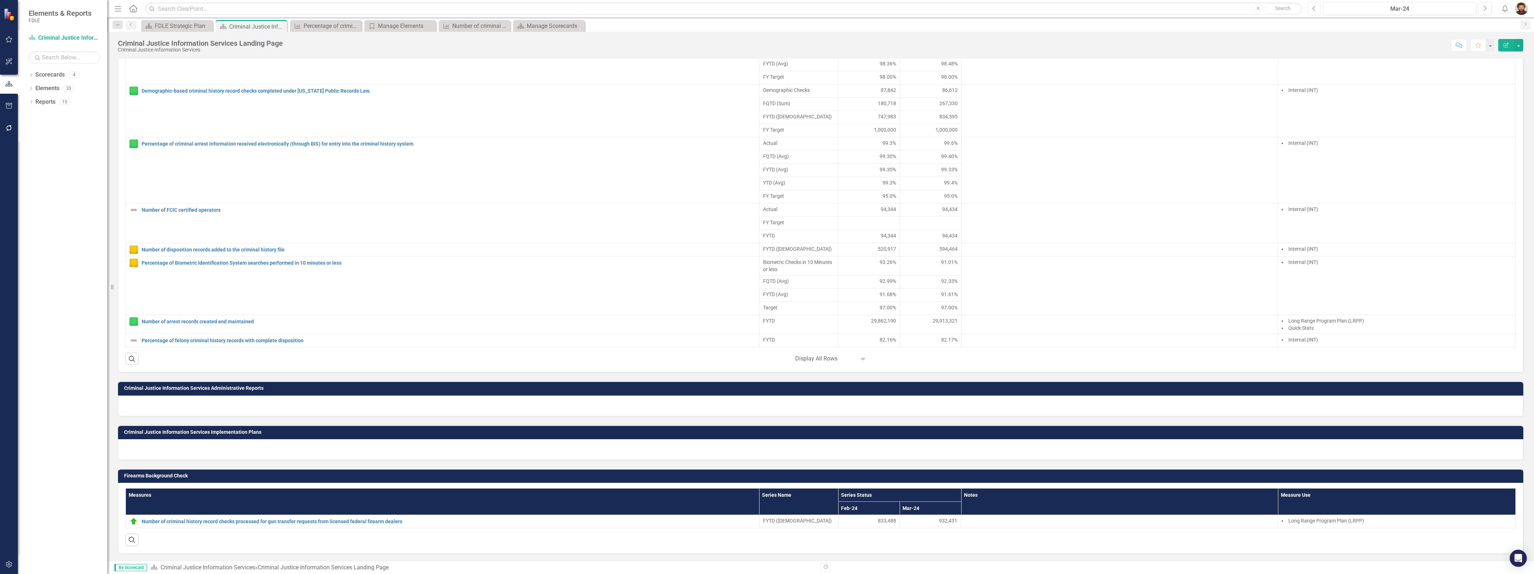
click at [1313, 8] on icon "Previous" at bounding box center [1315, 8] width 4 height 6
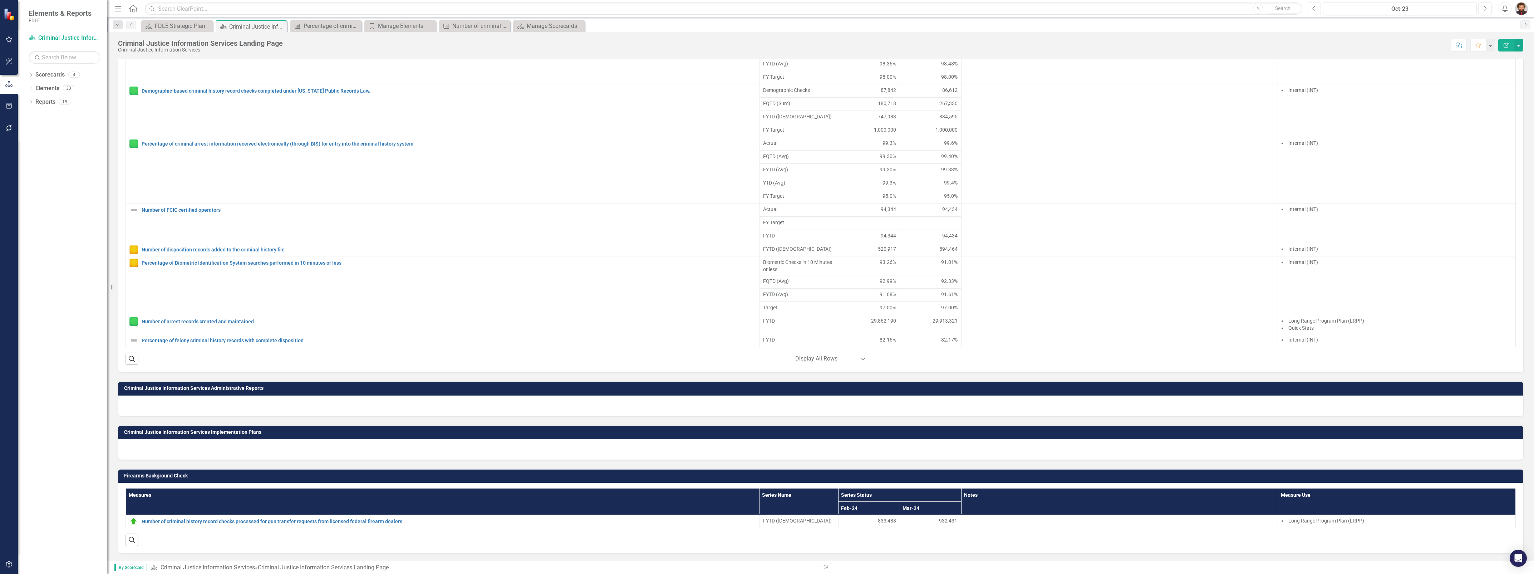
click at [1313, 8] on icon "Previous" at bounding box center [1315, 8] width 4 height 6
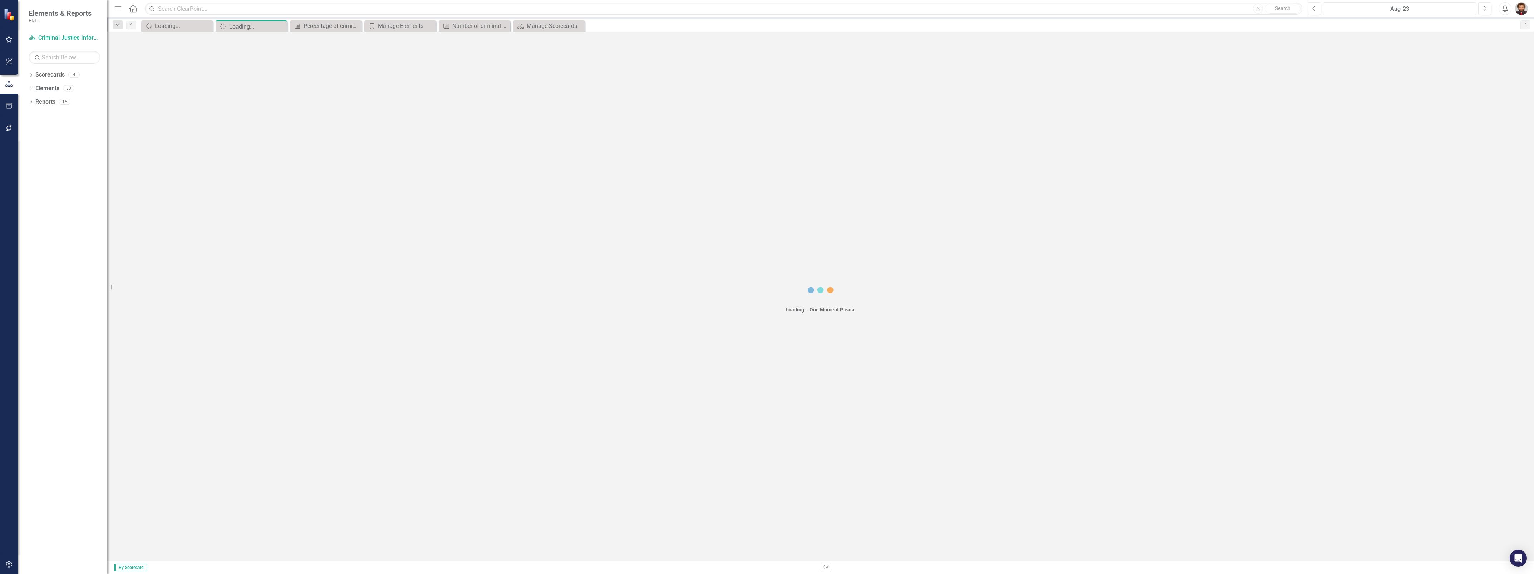
click at [1386, 6] on div "Aug-23" at bounding box center [1400, 9] width 148 height 9
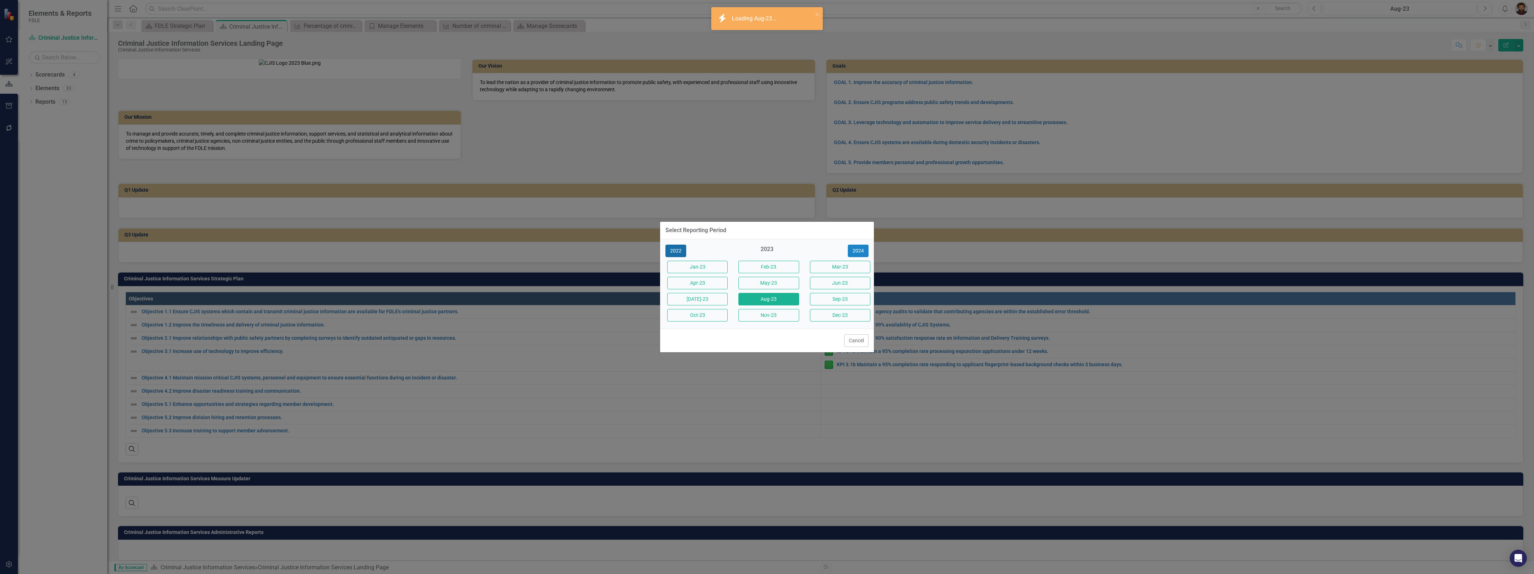
click at [677, 249] on button "2022" at bounding box center [676, 251] width 21 height 13
click at [677, 249] on button "2021" at bounding box center [676, 251] width 21 height 13
click at [677, 249] on button "2020" at bounding box center [676, 251] width 21 height 13
click at [677, 249] on button "2019" at bounding box center [676, 251] width 21 height 13
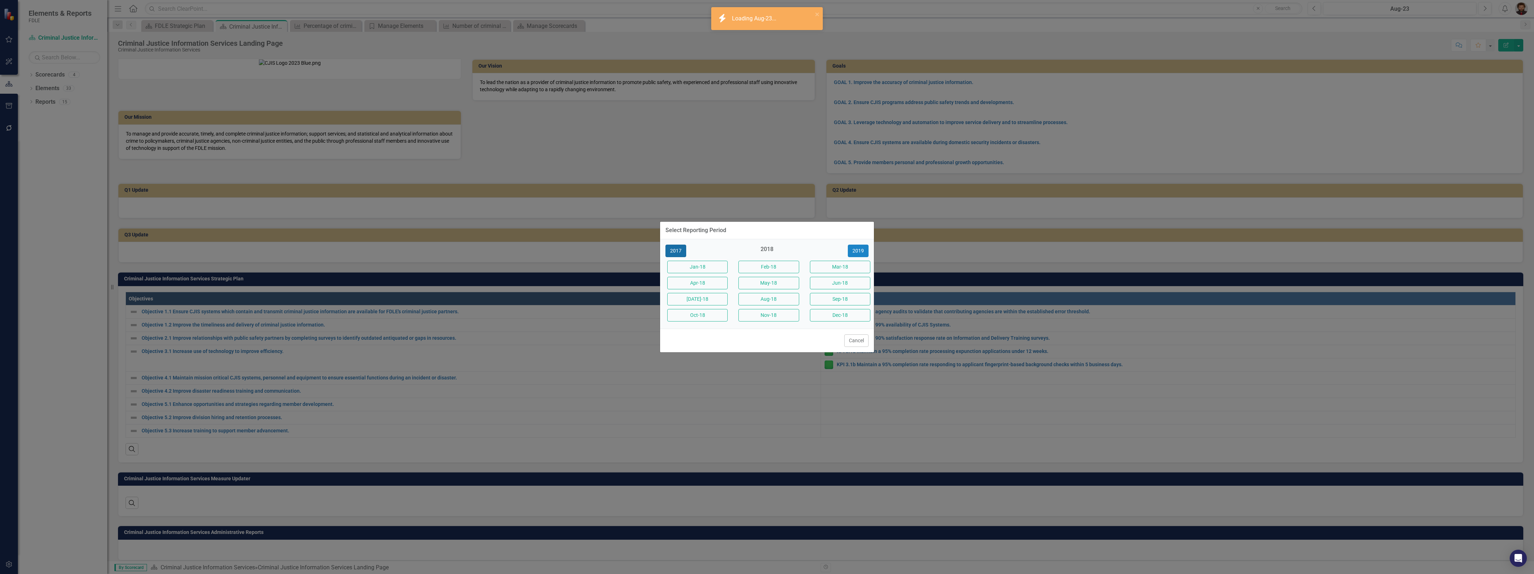
click at [677, 249] on button "2017" at bounding box center [676, 251] width 21 height 13
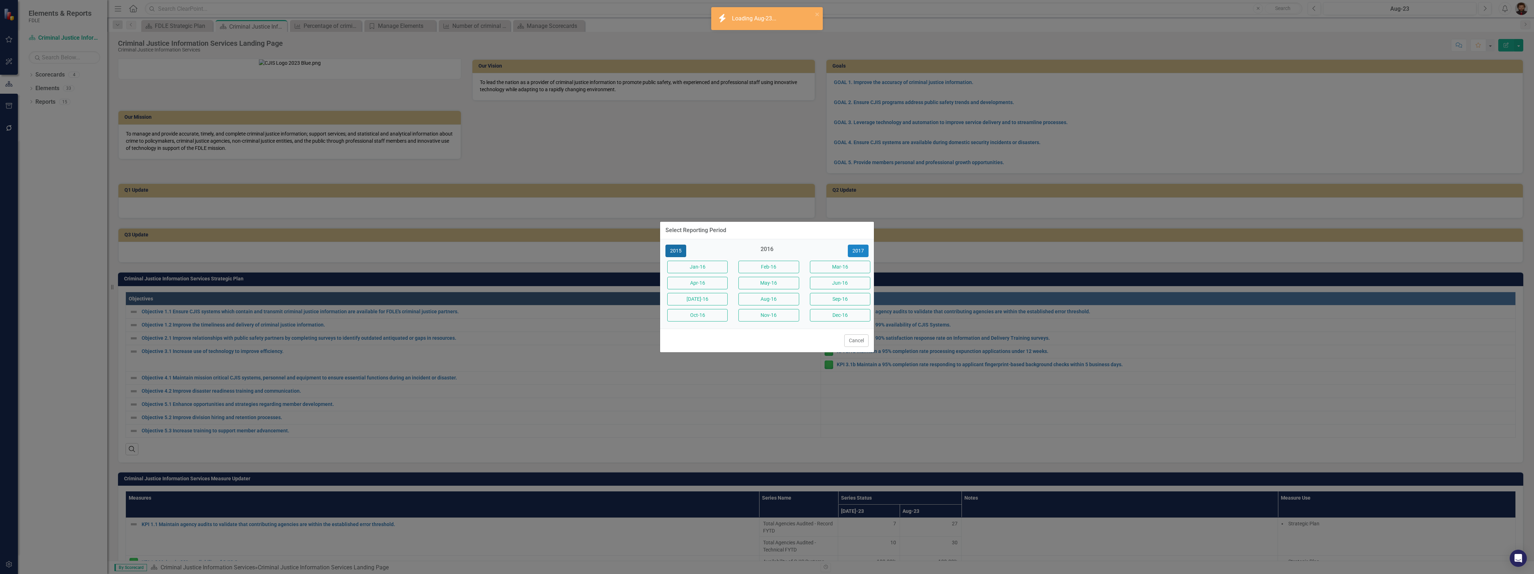
click at [677, 249] on button "2015" at bounding box center [676, 251] width 21 height 13
click at [677, 249] on button "2014" at bounding box center [676, 251] width 21 height 13
click at [677, 249] on button "2012" at bounding box center [676, 251] width 21 height 13
click at [677, 249] on button "2011" at bounding box center [676, 251] width 21 height 13
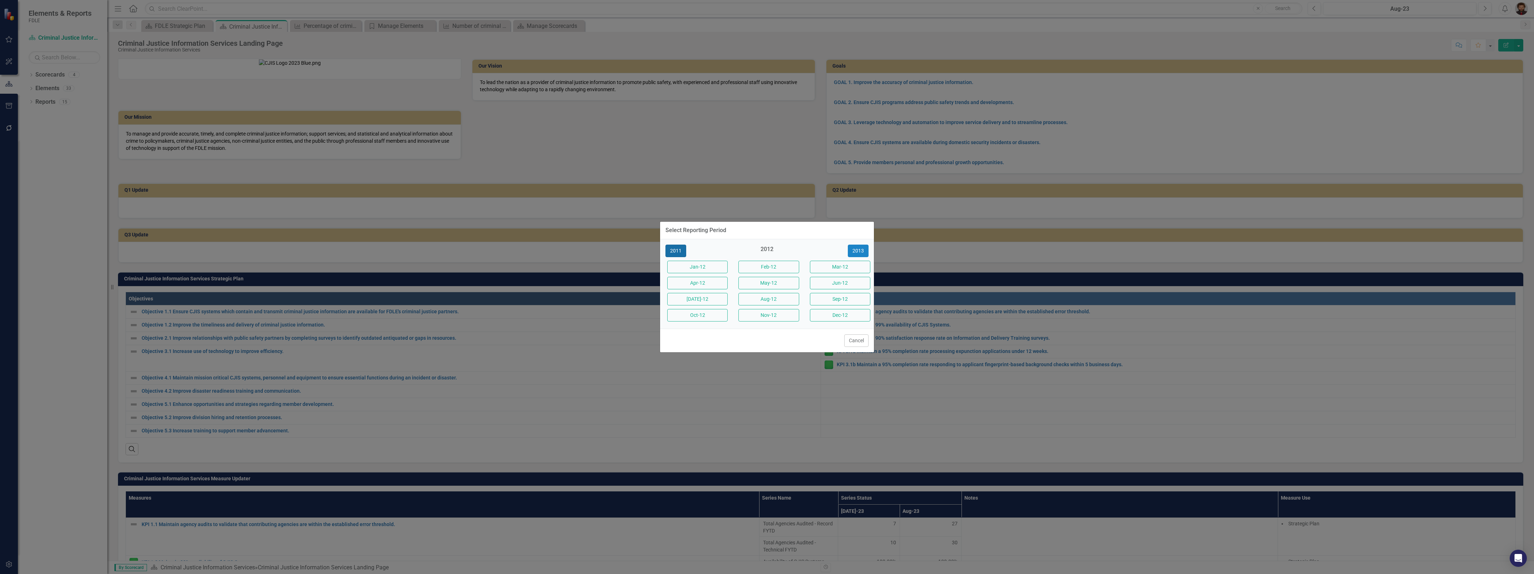
click at [677, 249] on button "2011" at bounding box center [676, 251] width 21 height 13
click at [677, 249] on button "2009" at bounding box center [676, 251] width 21 height 13
click at [677, 249] on button "2008" at bounding box center [676, 251] width 21 height 13
click at [677, 249] on button "2007" at bounding box center [676, 251] width 21 height 13
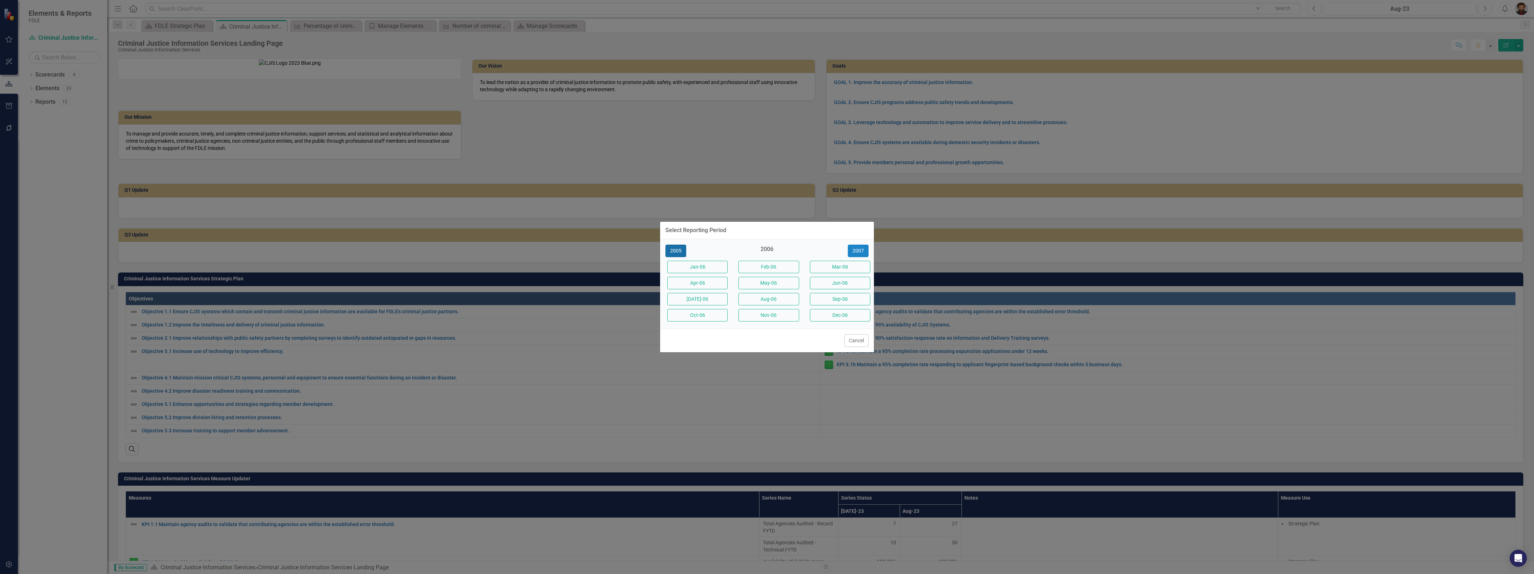
click at [677, 249] on button "2005" at bounding box center [676, 251] width 21 height 13
click at [771, 271] on button "Feb-05" at bounding box center [769, 267] width 60 height 13
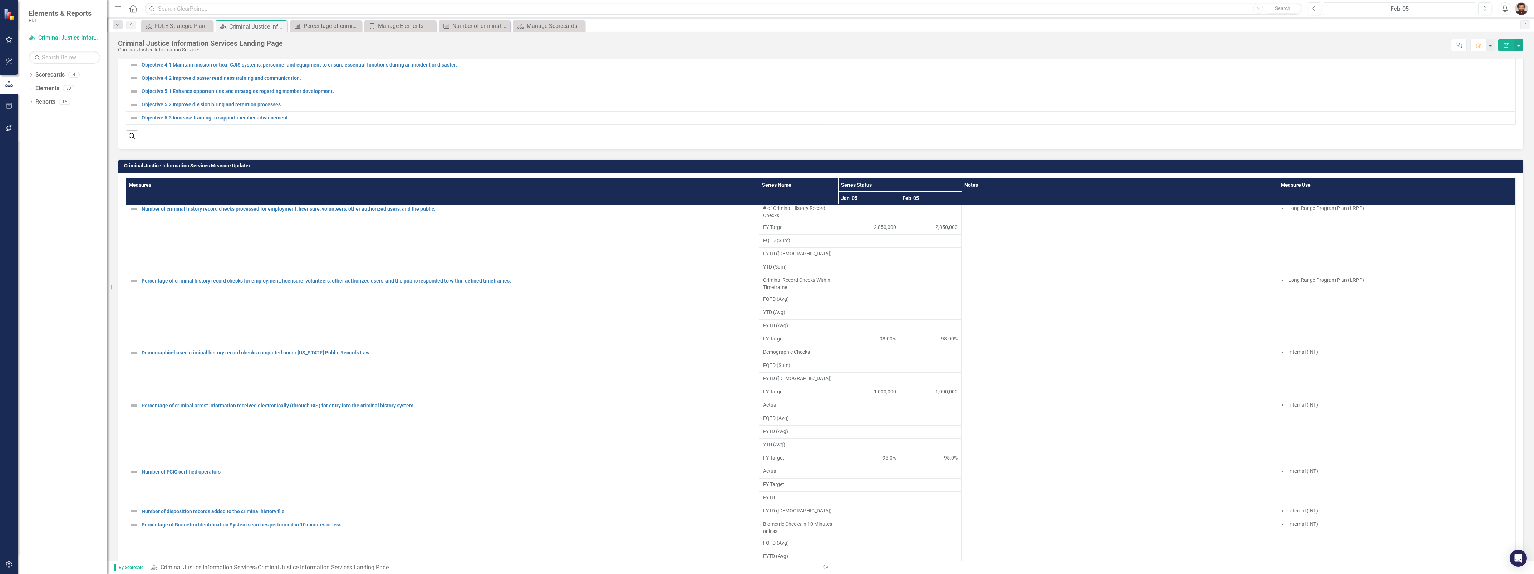
scroll to position [616, 0]
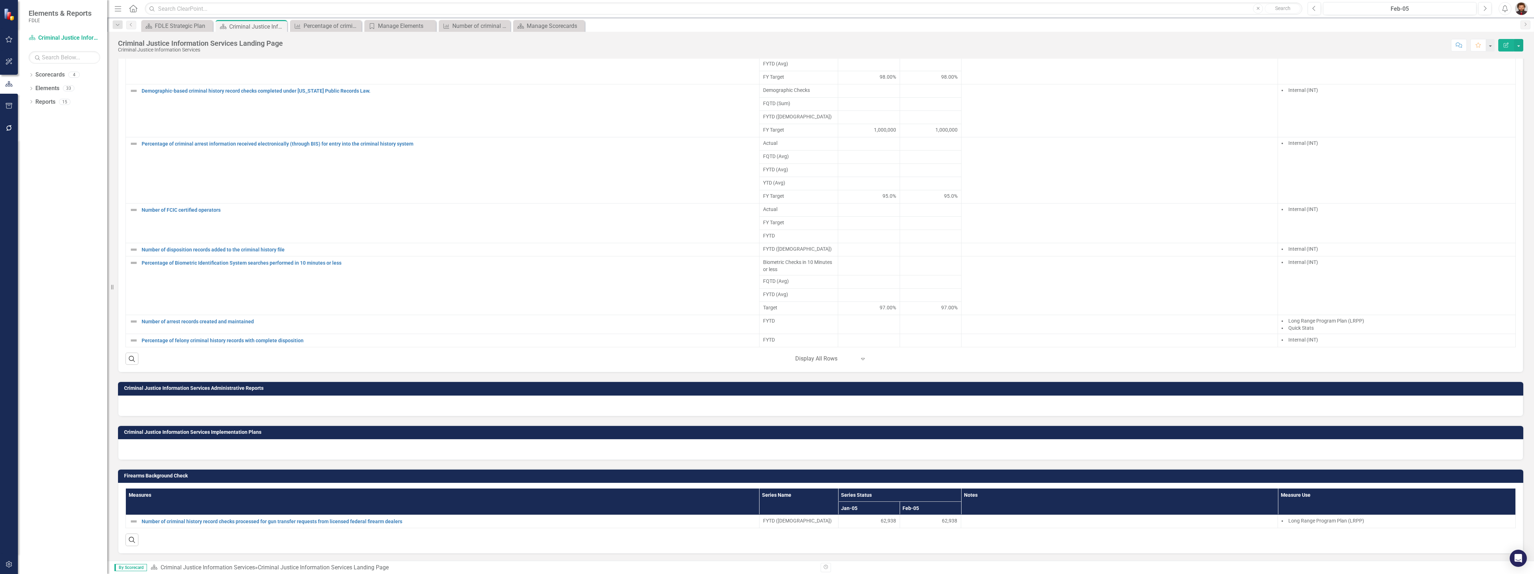
click at [867, 507] on th "Jan-05" at bounding box center [869, 508] width 62 height 13
click at [163, 523] on link "Number of criminal history record checks processed for gun transfer requests fr…" at bounding box center [449, 521] width 614 height 5
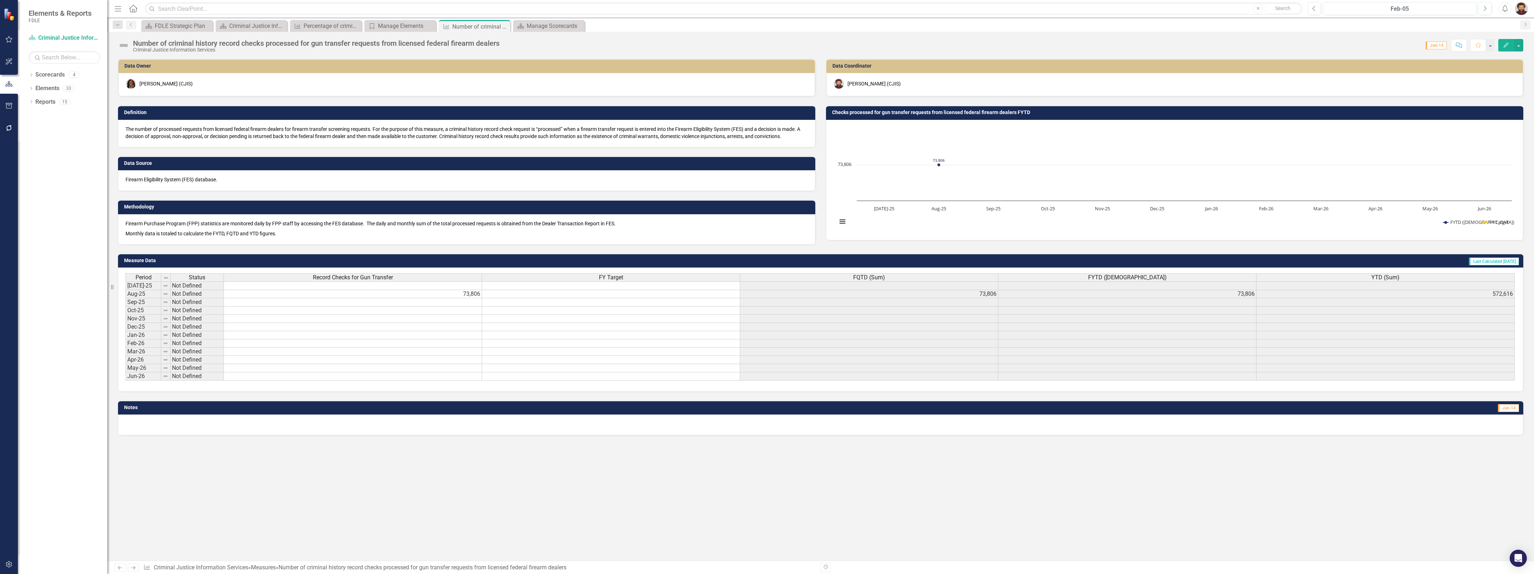
click at [1495, 260] on span "Last Calculated [DATE]" at bounding box center [1494, 262] width 50 height 8
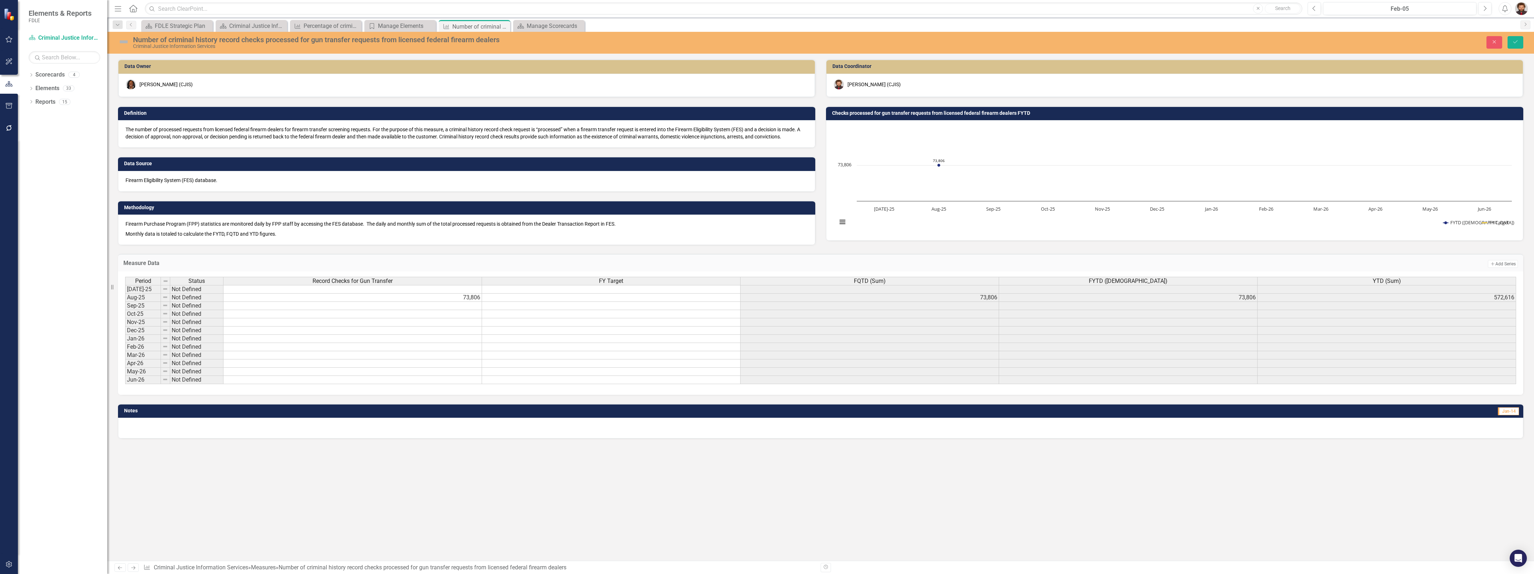
click at [1495, 260] on button "Add Add Series" at bounding box center [1503, 264] width 30 height 8
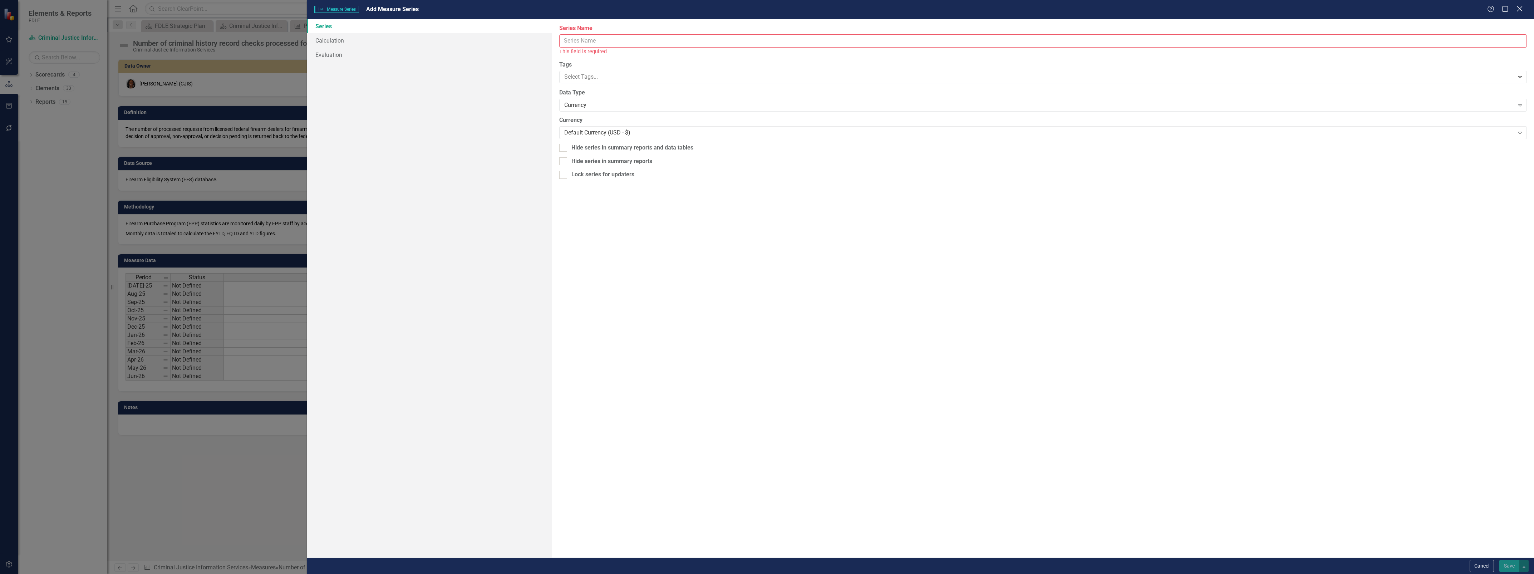
click at [1521, 9] on icon "Close" at bounding box center [1519, 8] width 9 height 7
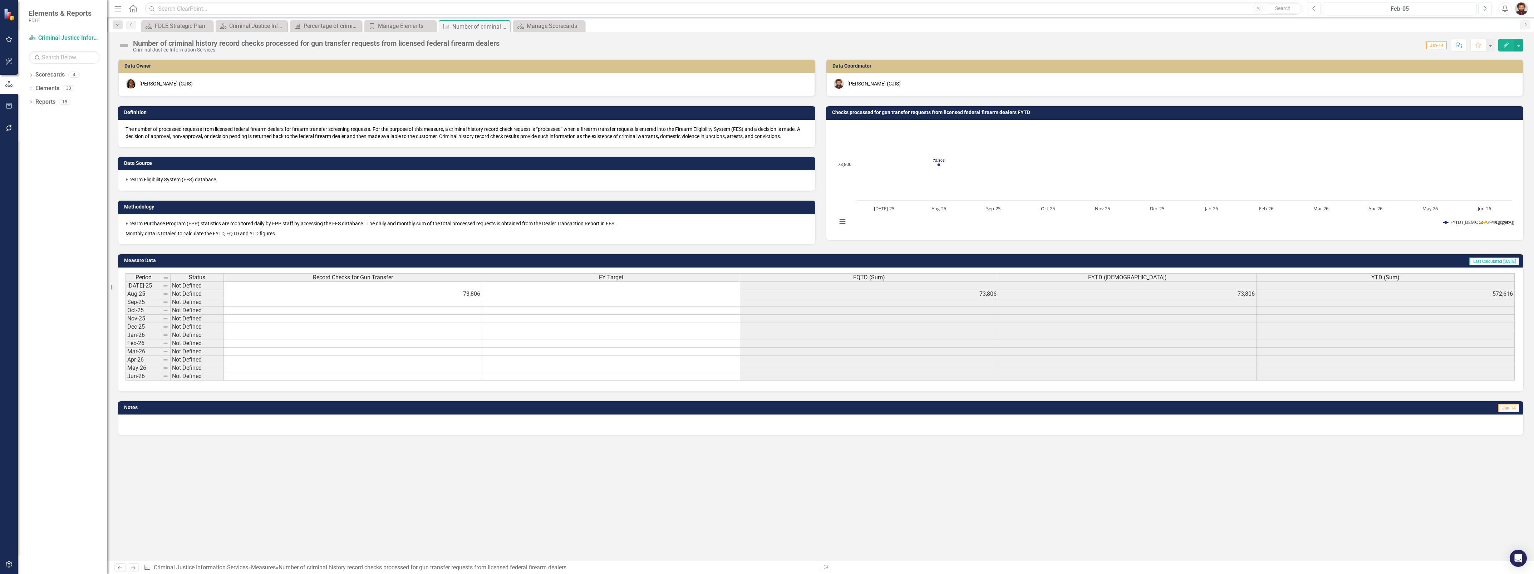
click at [1509, 412] on span "Jan-14" at bounding box center [1508, 408] width 21 height 8
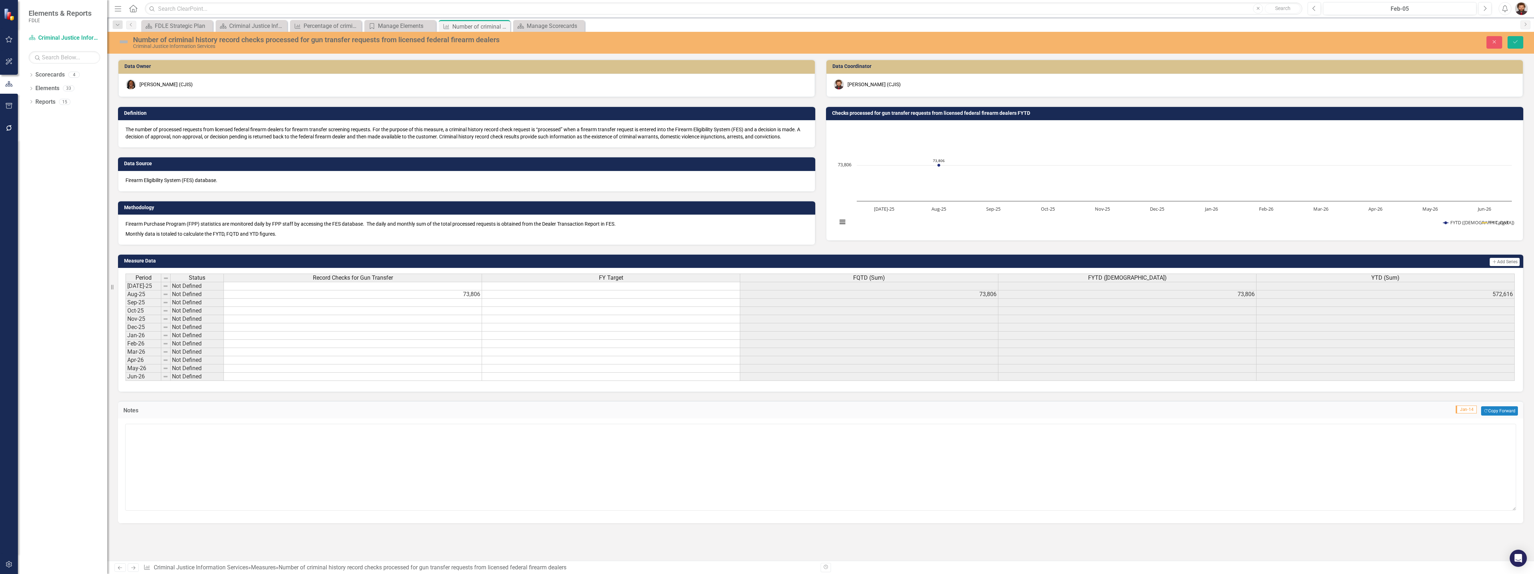
click at [1509, 412] on button "Copy Forward Copy Forward" at bounding box center [1499, 410] width 37 height 9
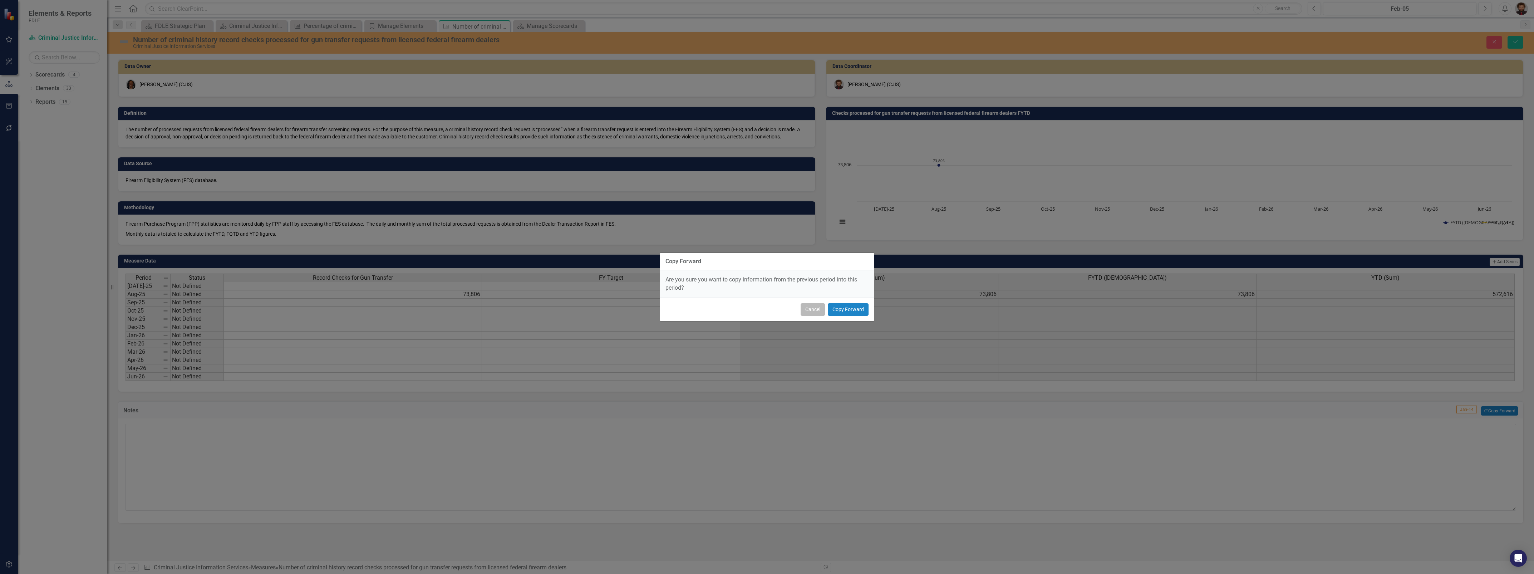
click at [815, 308] on button "Cancel" at bounding box center [813, 309] width 24 height 13
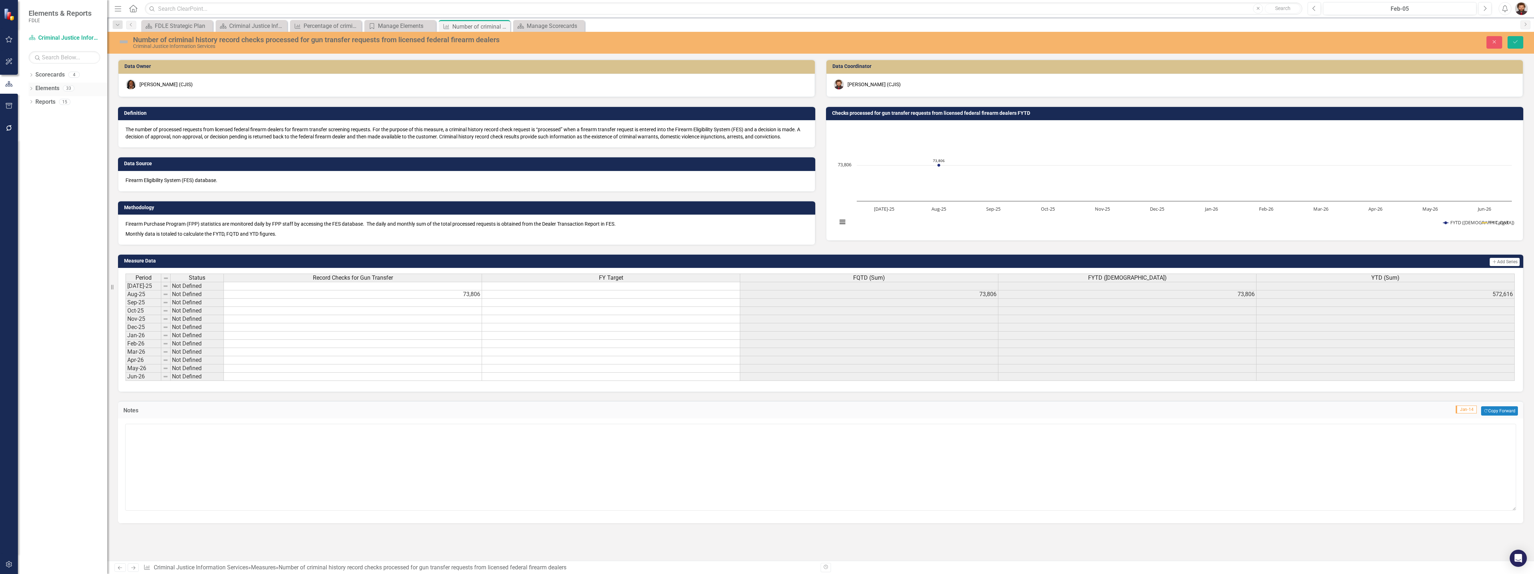
click at [29, 88] on icon "Dropdown" at bounding box center [31, 89] width 5 height 4
click at [57, 126] on link "Measure Measures" at bounding box center [56, 129] width 35 height 8
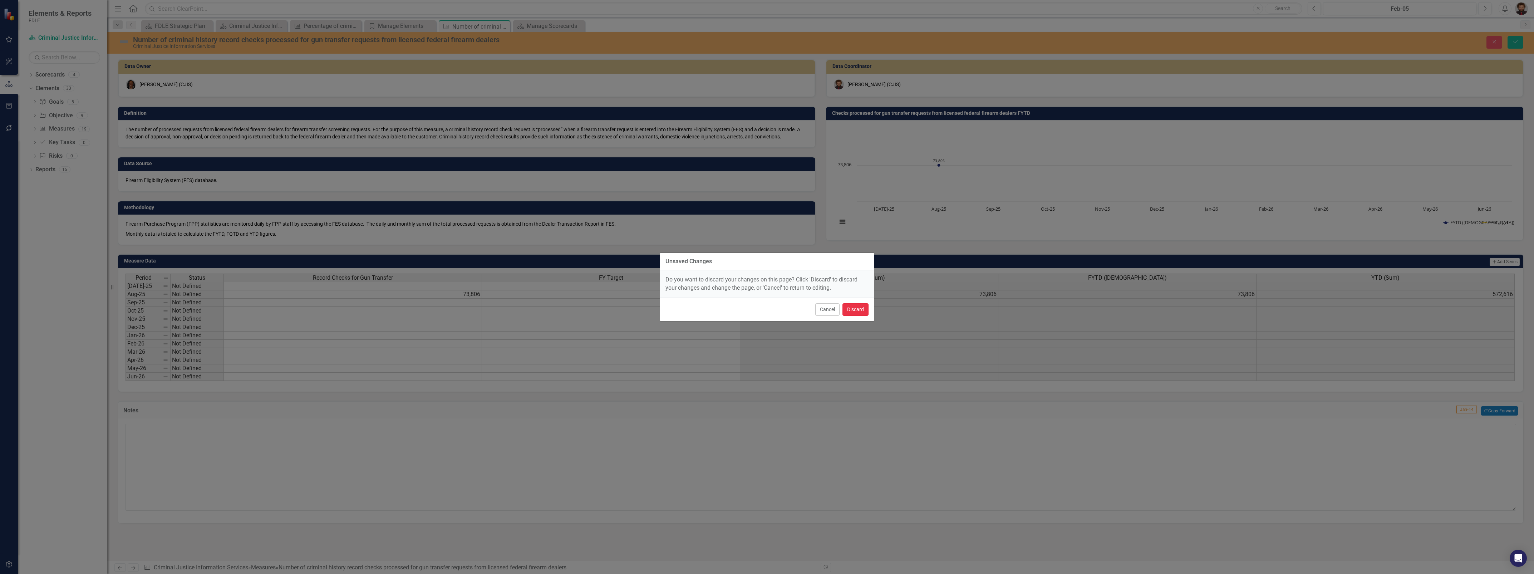
click at [859, 309] on button "Discard" at bounding box center [856, 309] width 26 height 13
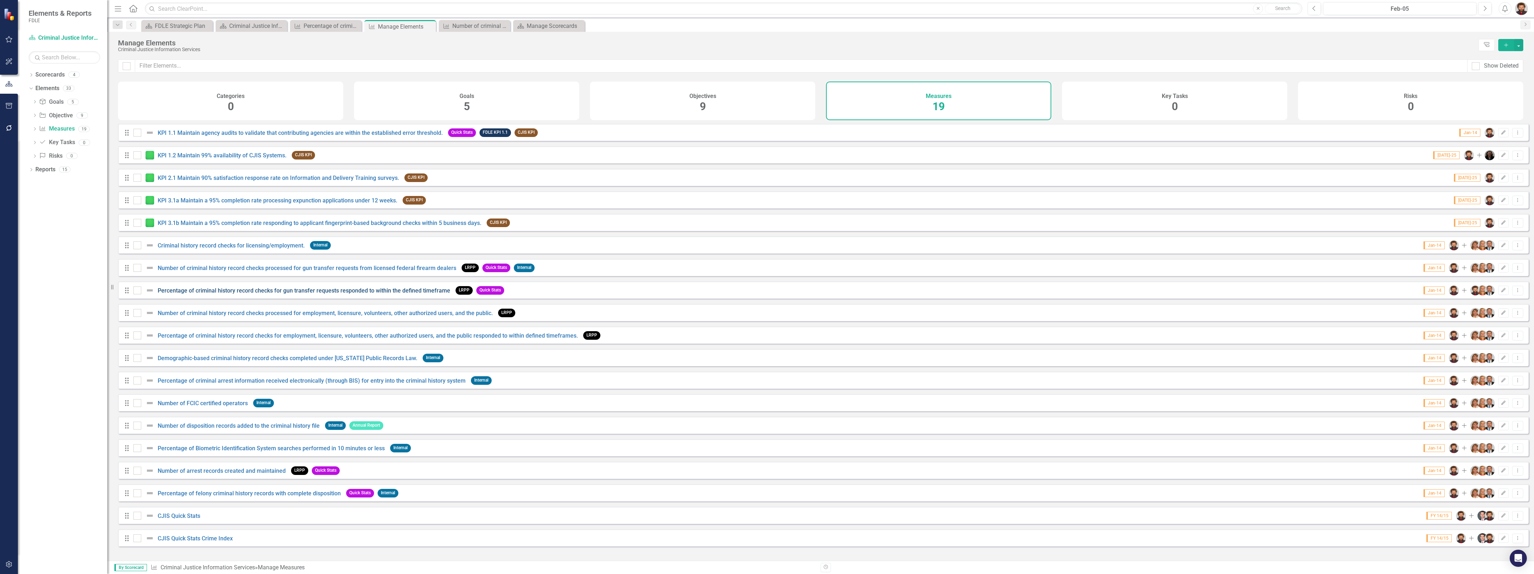
click at [240, 294] on link "Percentage of criminal history record checks for gun transfer requests responde…" at bounding box center [304, 290] width 293 height 7
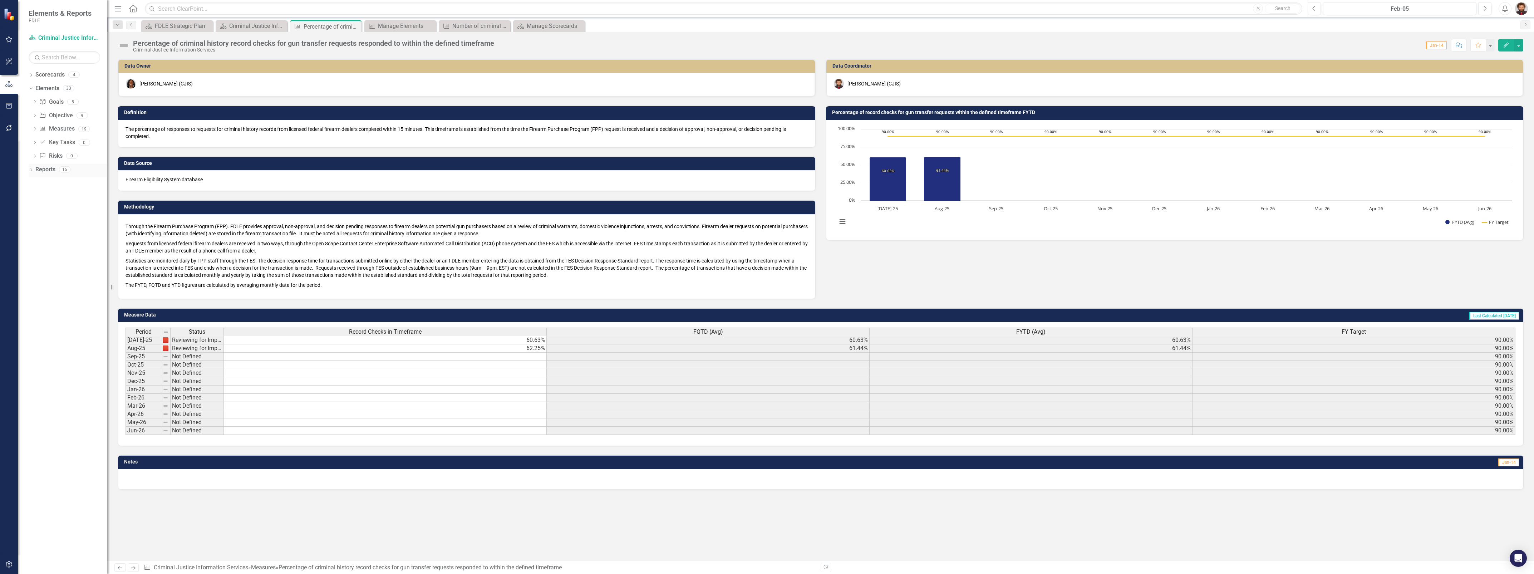
click at [29, 167] on div "Dropdown Reports 15" at bounding box center [68, 171] width 79 height 14
click at [31, 170] on icon "Dropdown" at bounding box center [31, 170] width 5 height 4
click at [54, 187] on div "Scorecard Scorecards" at bounding box center [58, 182] width 39 height 12
click at [56, 192] on div "Criminal Justice Information Services Landing Page" at bounding box center [72, 194] width 69 height 6
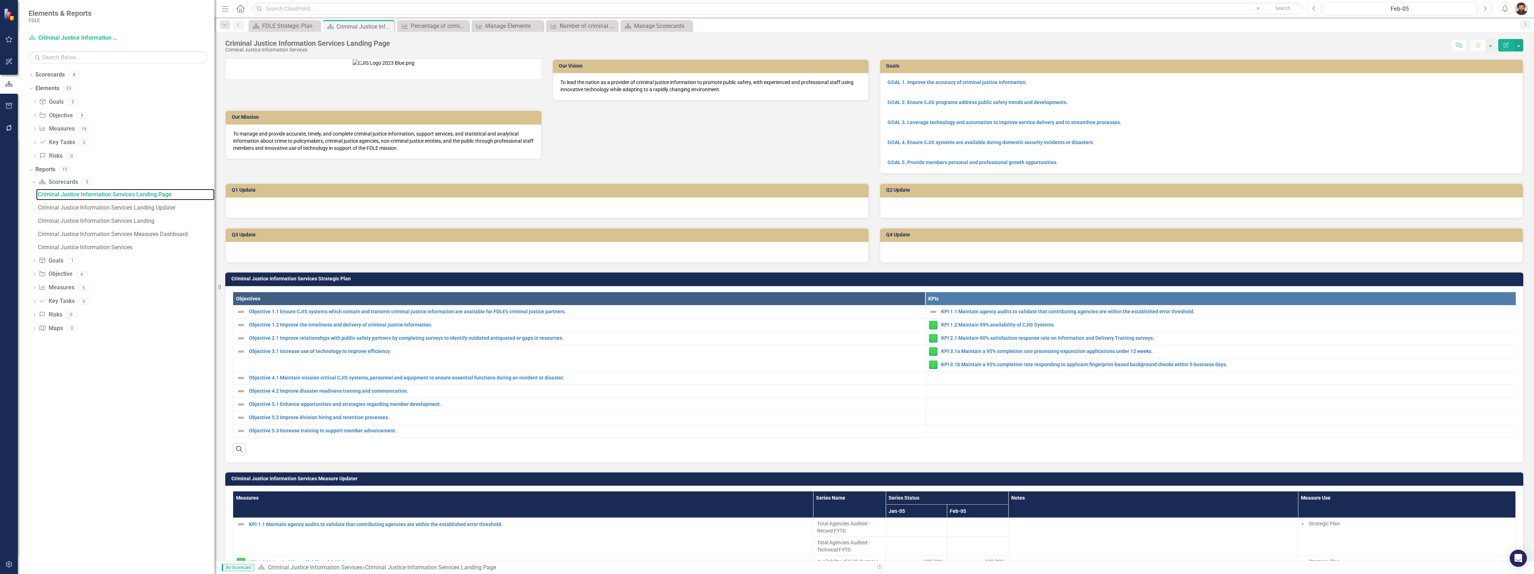
drag, startPoint x: 108, startPoint y: 194, endPoint x: 232, endPoint y: 198, distance: 123.8
click at [232, 198] on div "Elements & Reports FDLE Scorecard Criminal Justice Information Services Search …" at bounding box center [767, 287] width 1534 height 574
click at [131, 252] on link "Criminal Justice Information Services" at bounding box center [125, 247] width 178 height 11
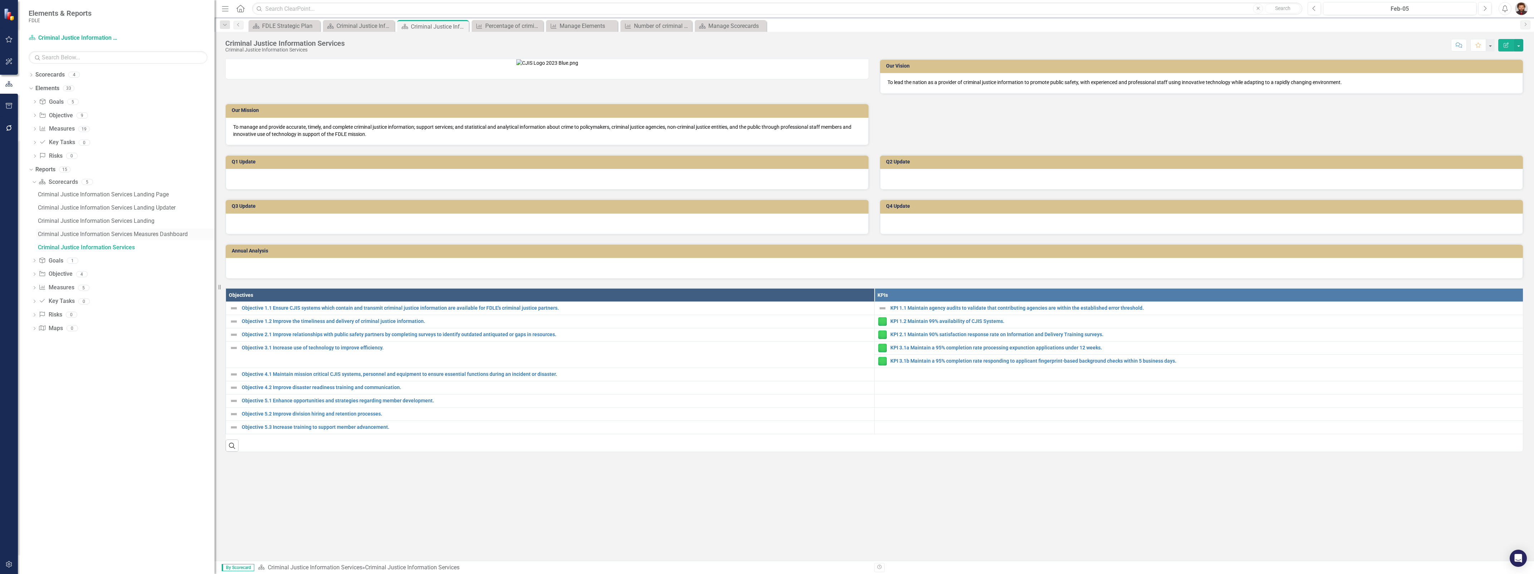
click at [109, 234] on div "Criminal Justice Information Services Measures Dashboard" at bounding box center [126, 234] width 177 height 6
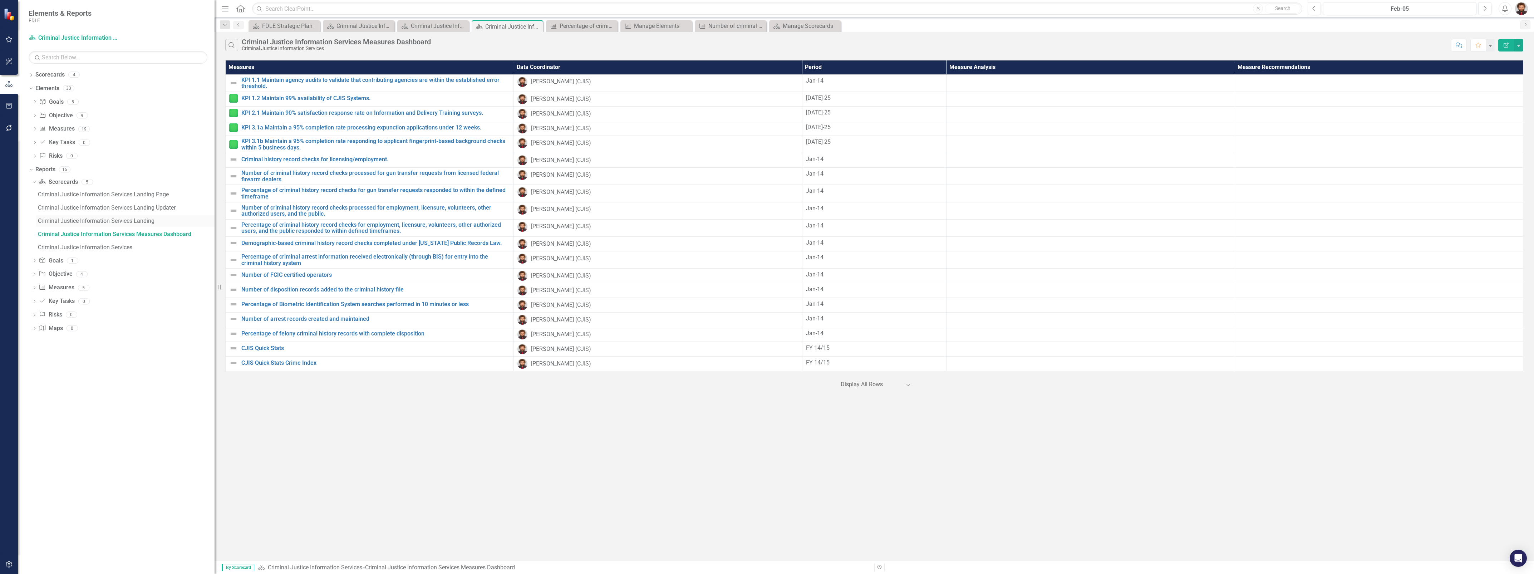
click at [139, 222] on div "Criminal Justice Information Services Landing" at bounding box center [126, 221] width 177 height 6
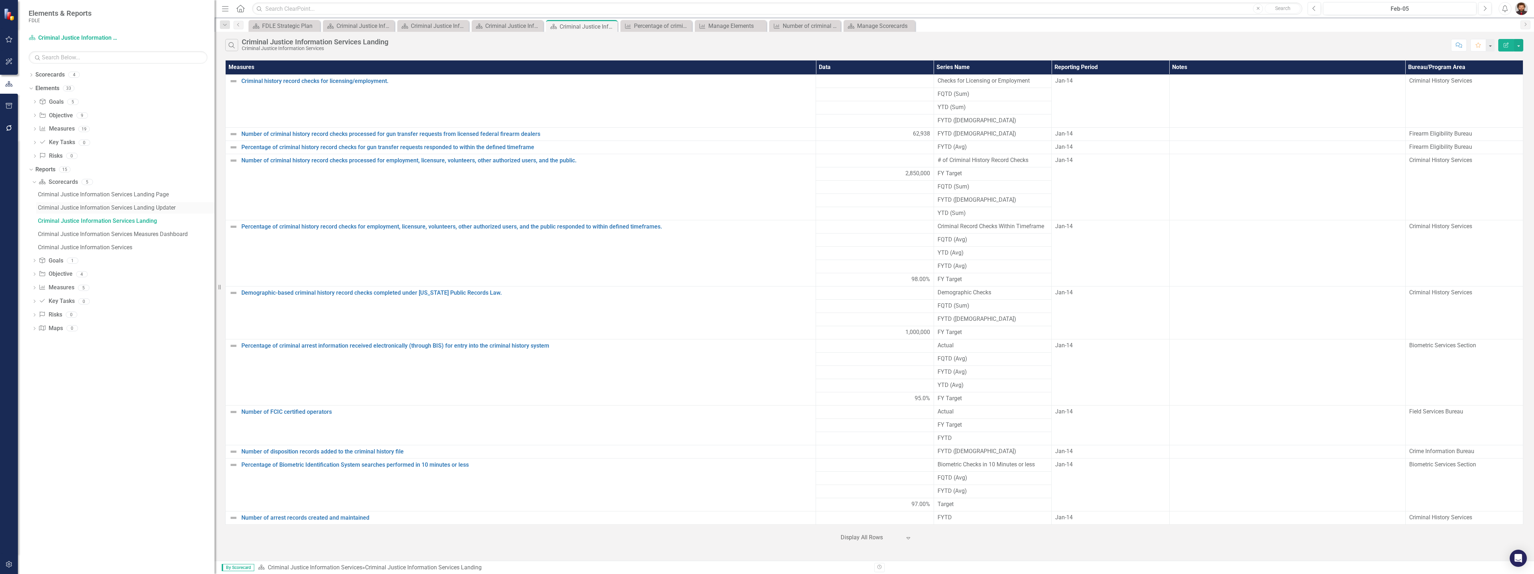
click at [136, 203] on link "Criminal Justice Information Services Landing Updater" at bounding box center [125, 207] width 178 height 11
